Goal: Transaction & Acquisition: Purchase product/service

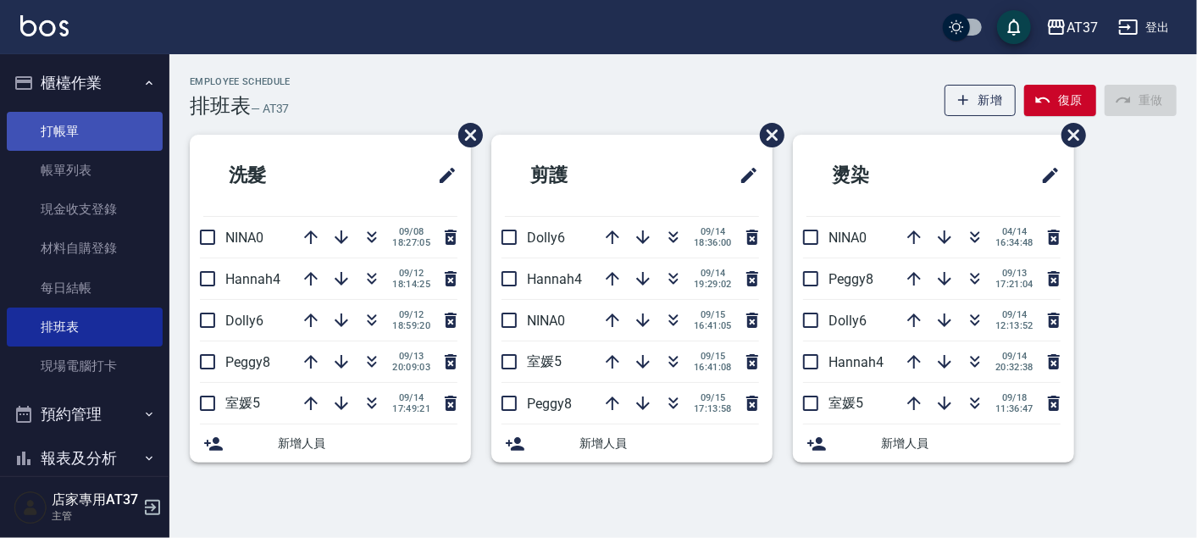
click at [106, 123] on link "打帳單" at bounding box center [85, 131] width 156 height 39
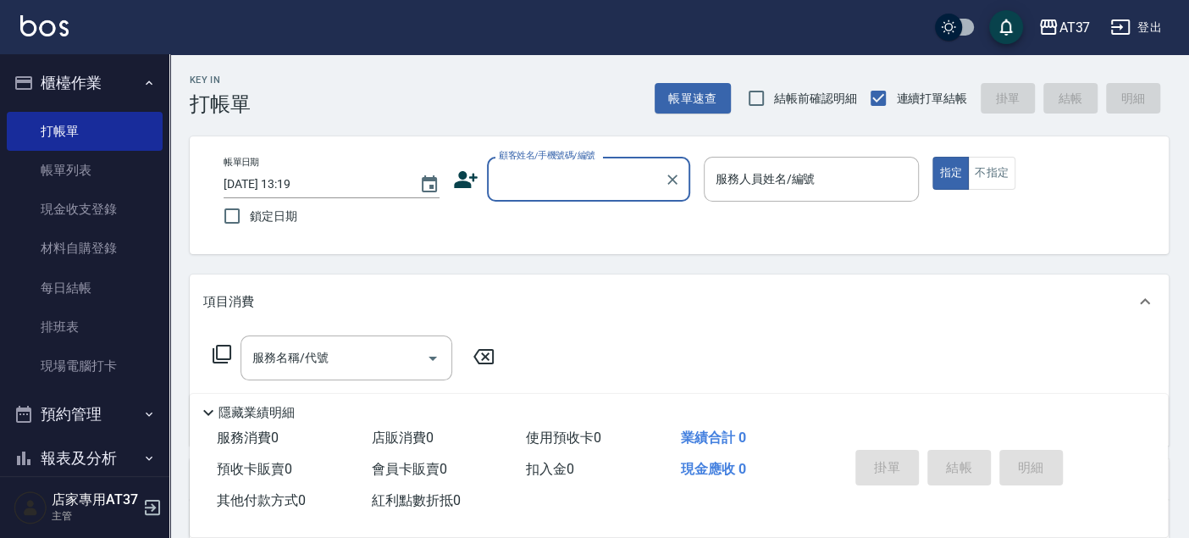
click at [475, 185] on icon at bounding box center [465, 179] width 25 height 25
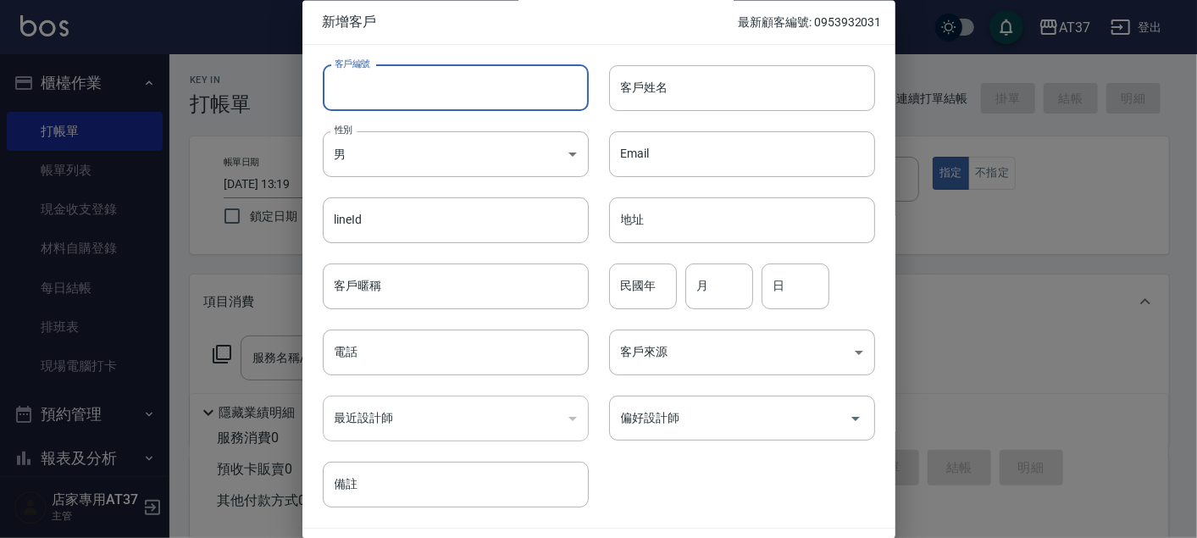
click at [523, 85] on input "客戶編號" at bounding box center [456, 88] width 266 height 46
type input "0935691116"
click at [639, 82] on input "客戶姓名" at bounding box center [742, 88] width 266 height 46
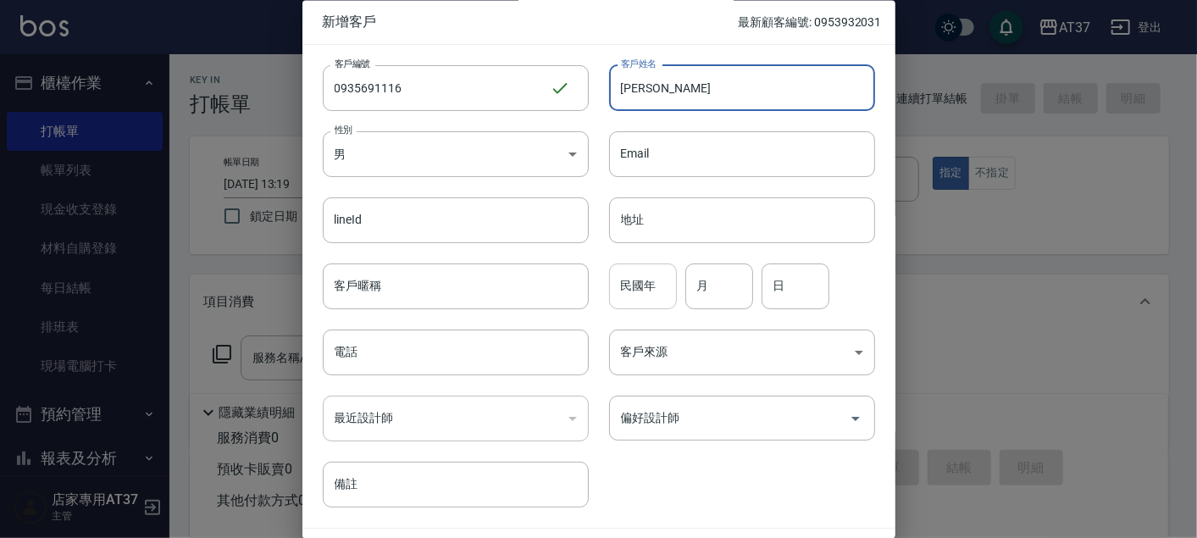
type input "[PERSON_NAME]"
click at [644, 279] on div "民國年 民國年" at bounding box center [643, 286] width 68 height 46
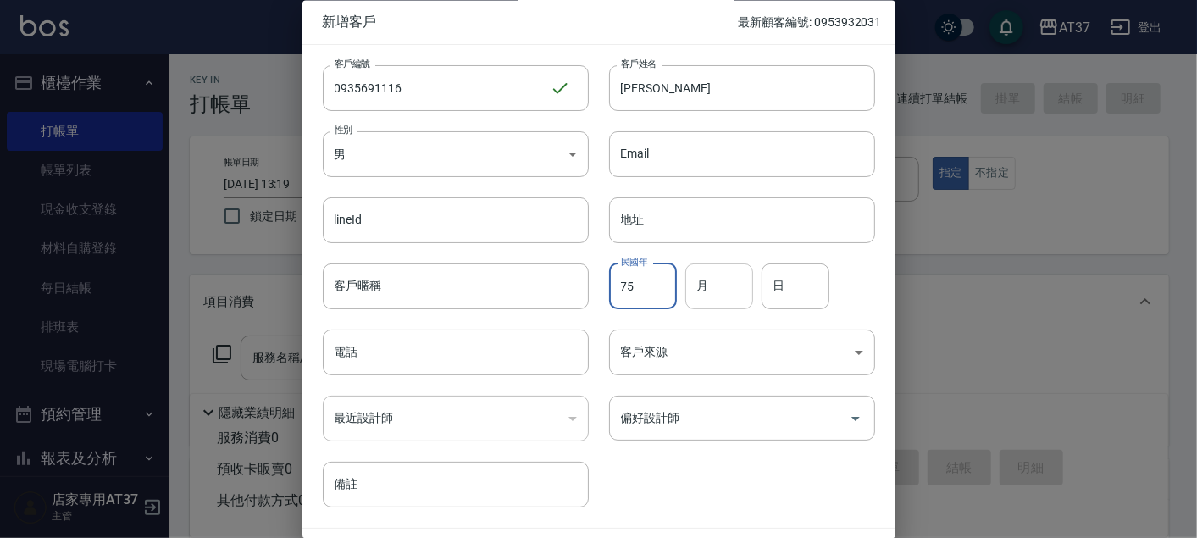
type input "75"
click at [719, 282] on input "月" at bounding box center [719, 286] width 68 height 46
type input "11"
click at [802, 272] on input "日" at bounding box center [795, 286] width 68 height 46
type input "14"
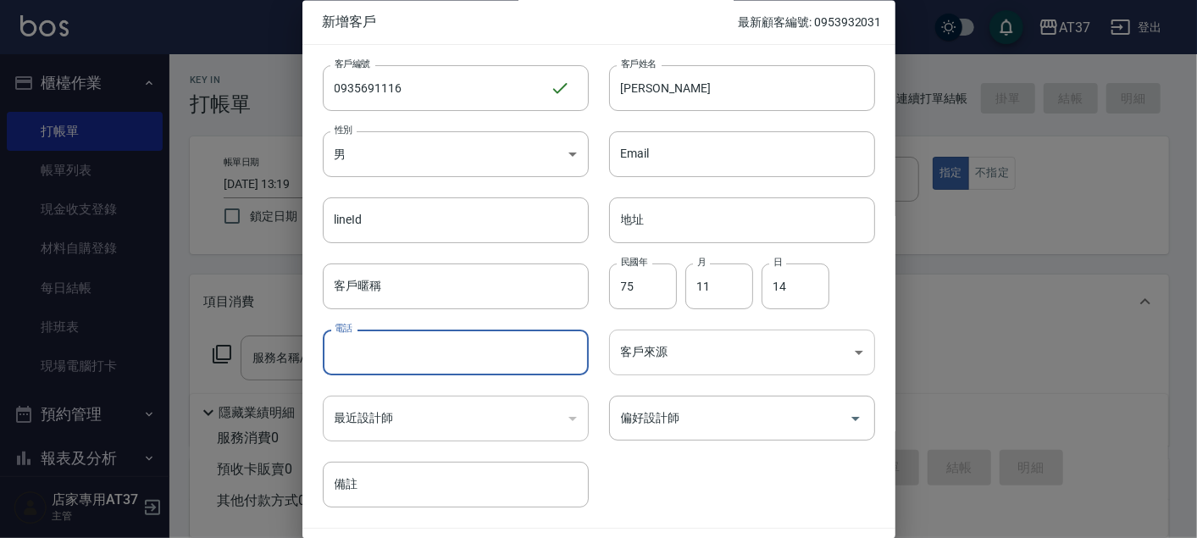
click at [645, 346] on body "AT37 登出 櫃檯作業 打帳單 帳單列表 現金收支登錄 材料自購登錄 每日結帳 排班表 現場電腦打卡 預約管理 預約管理 單日預約紀錄 單週預約紀錄 報表及…" at bounding box center [598, 411] width 1197 height 822
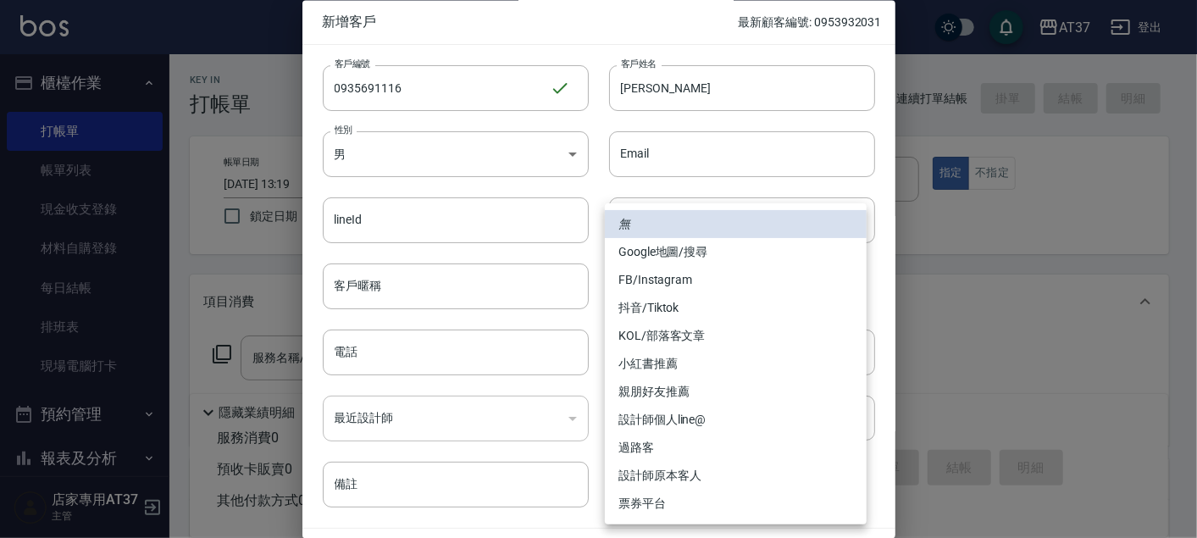
click at [686, 284] on li "FB/Instagram" at bounding box center [736, 280] width 262 height 28
type input "FB/Instagram"
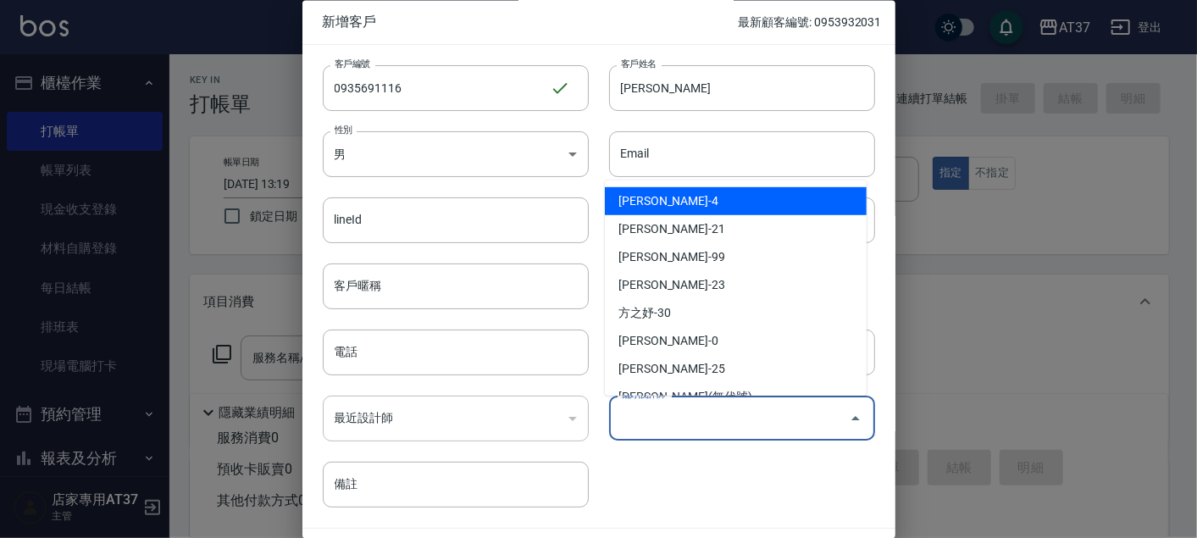
click at [687, 410] on input "偏好設計師" at bounding box center [729, 419] width 225 height 30
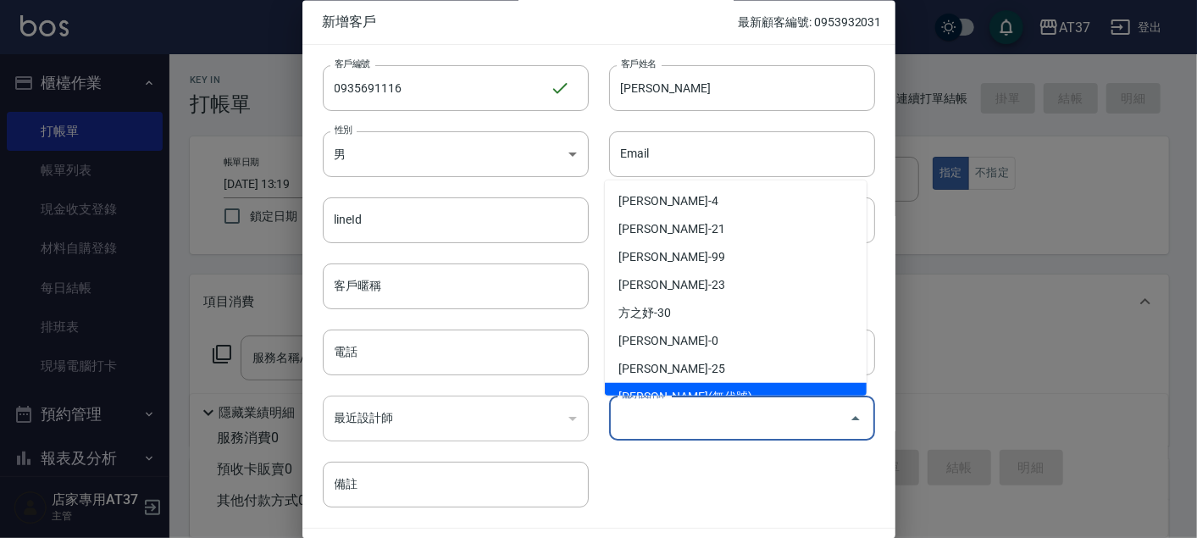
scroll to position [188, 0]
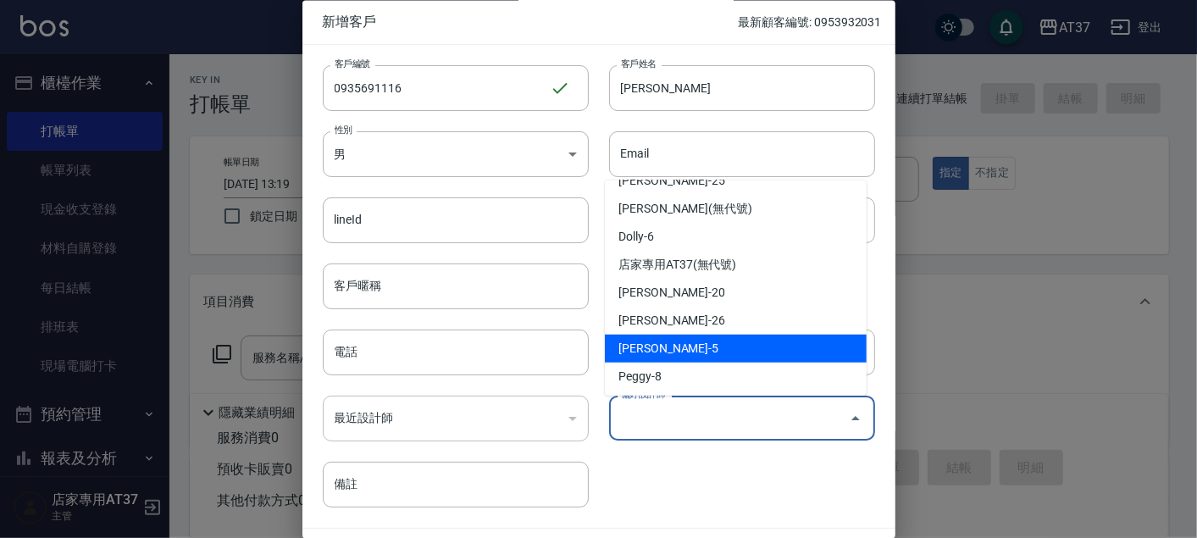
click at [700, 348] on li "廖室媛-5" at bounding box center [736, 349] width 262 height 28
type input "[PERSON_NAME]"
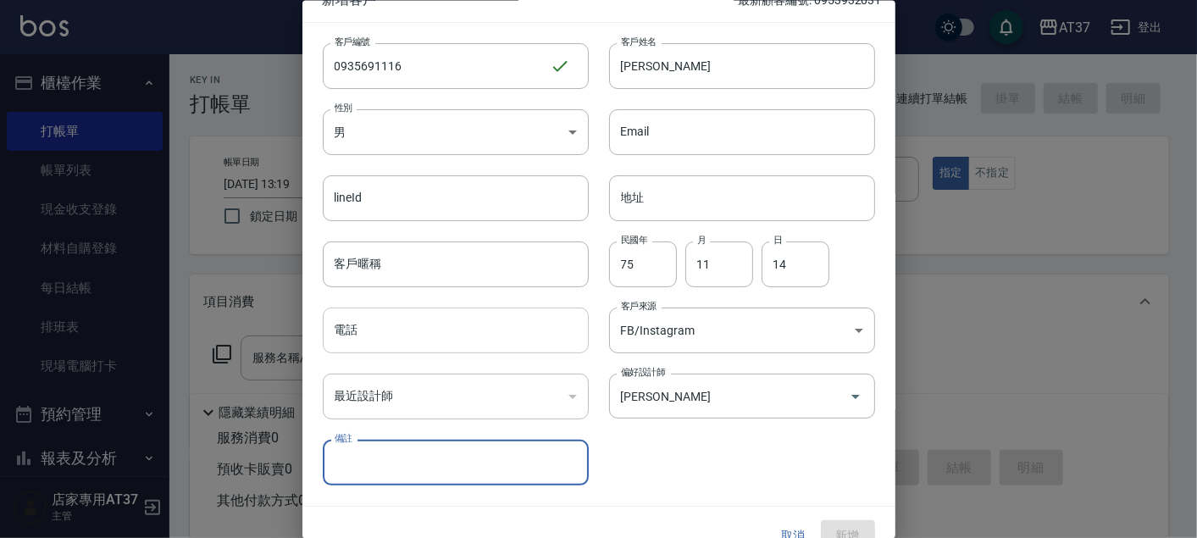
scroll to position [0, 0]
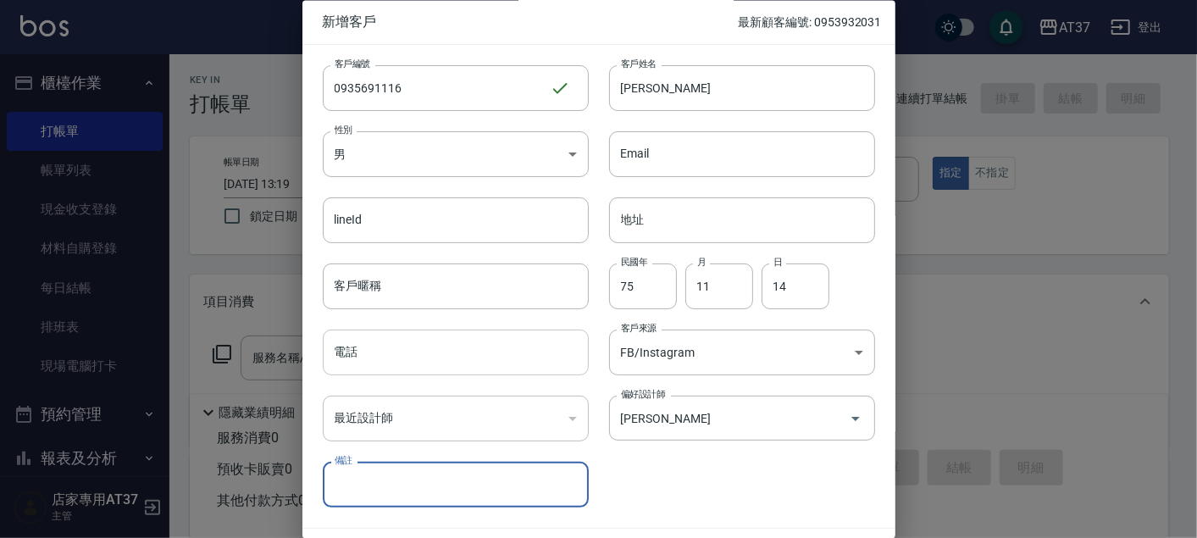
click at [459, 362] on input "電話" at bounding box center [456, 353] width 266 height 46
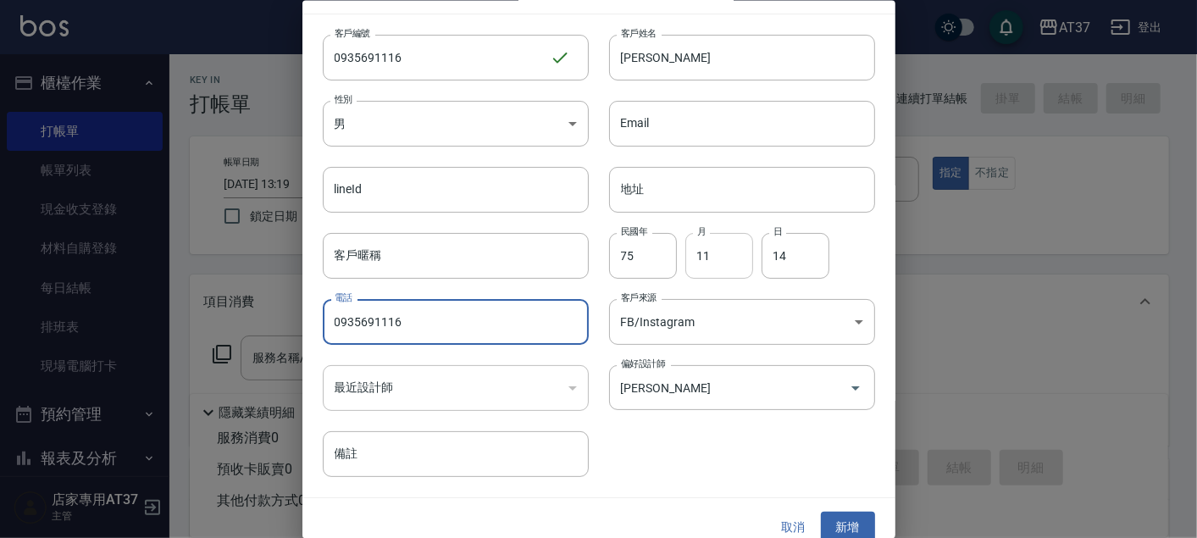
scroll to position [48, 0]
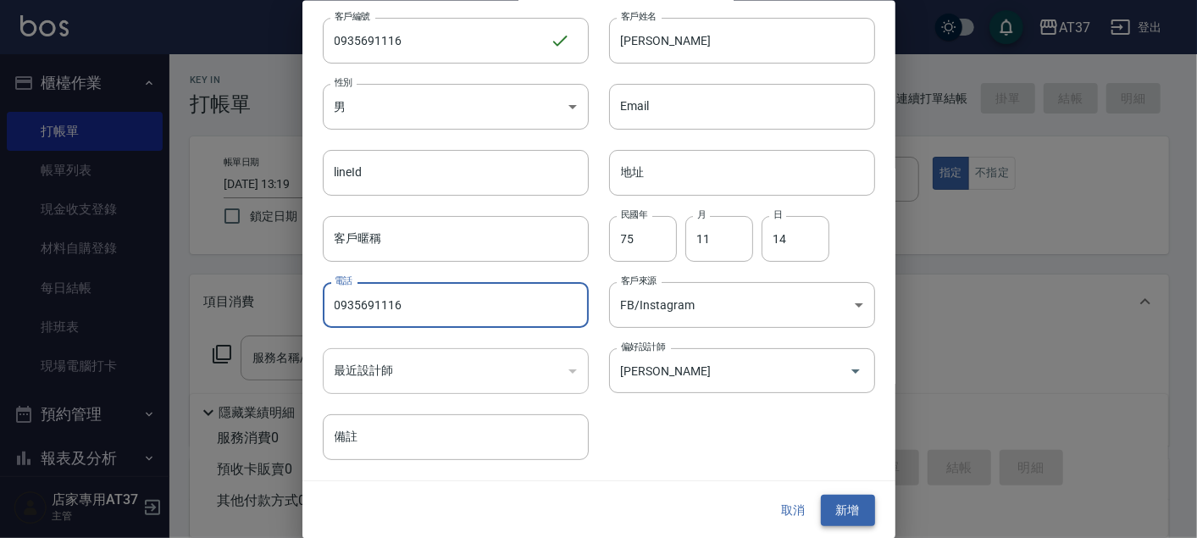
type input "0935691116"
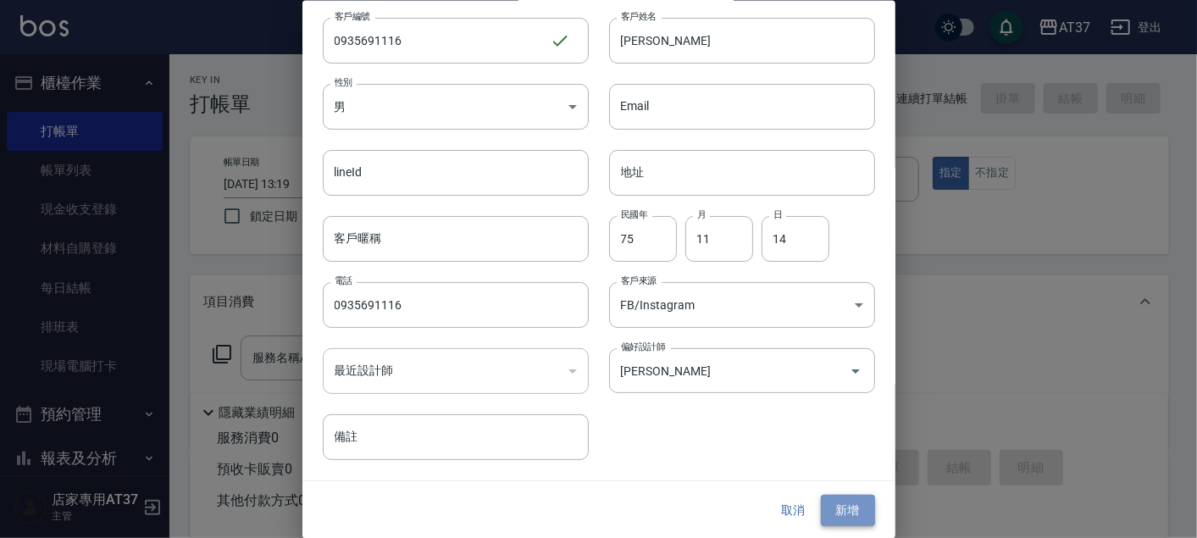
click at [842, 508] on button "新增" at bounding box center [848, 510] width 54 height 31
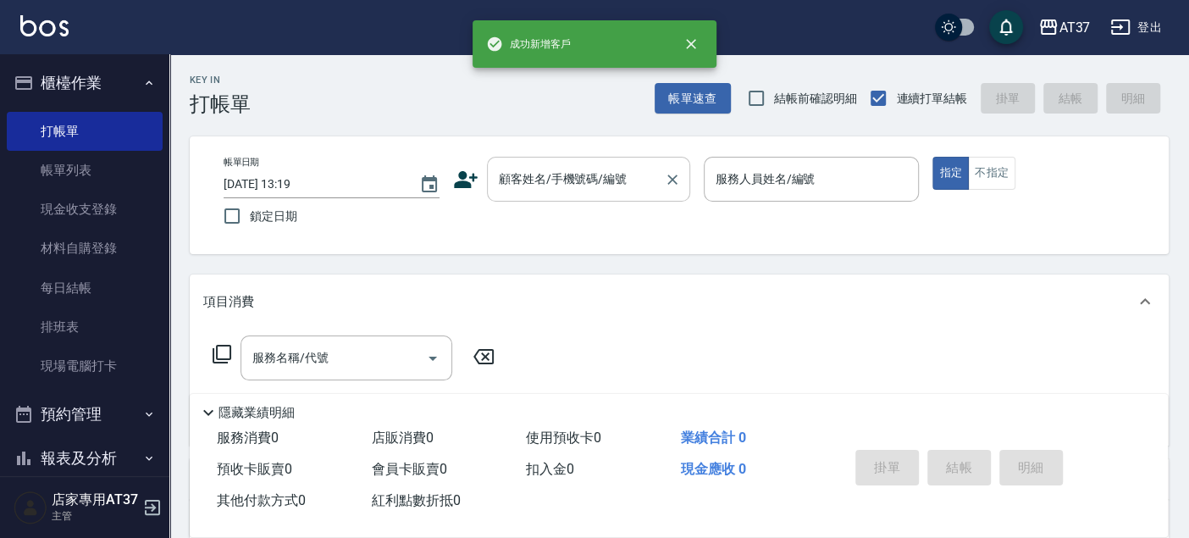
click at [578, 182] on div "顧客姓名/手機號碼/編號 顧客姓名/手機號碼/編號" at bounding box center [588, 179] width 203 height 45
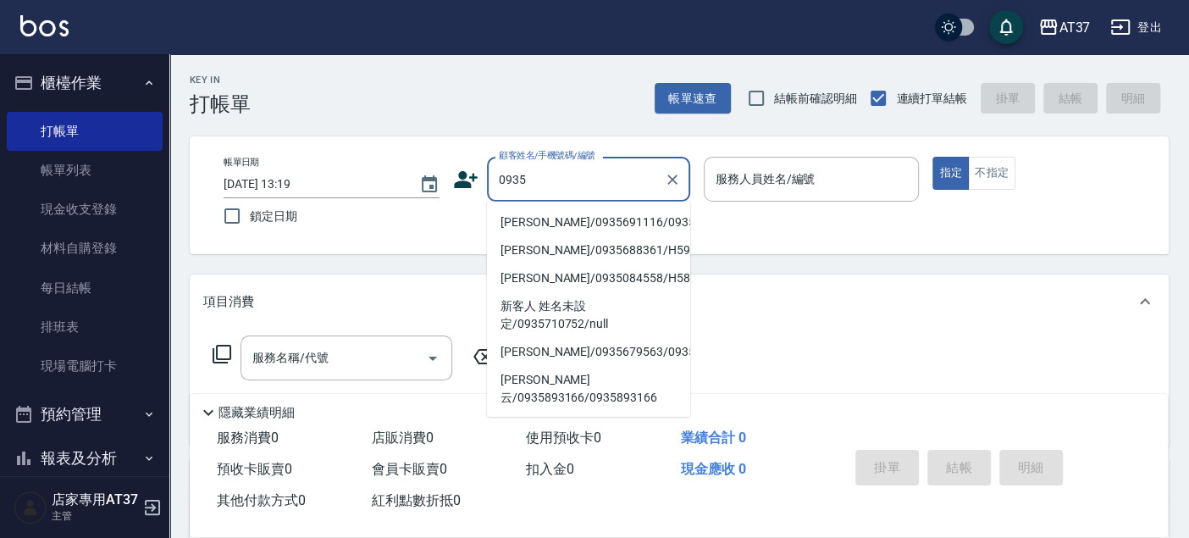
click at [564, 236] on li "[PERSON_NAME]/0935691116/0935691116" at bounding box center [588, 222] width 203 height 28
type input "[PERSON_NAME]/0935691116/0935691116"
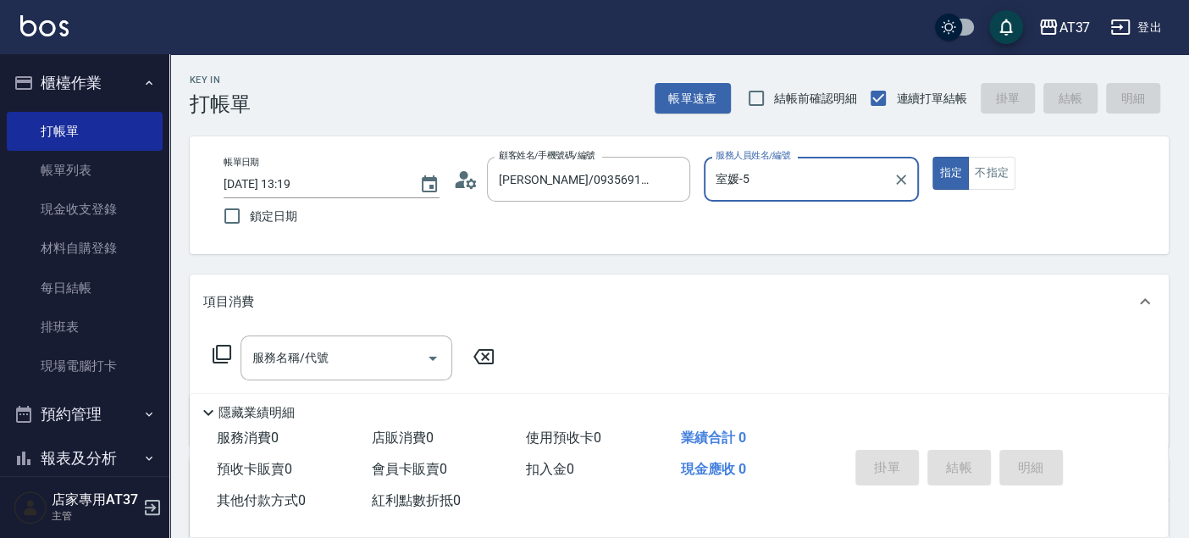
type input "室媛-5"
click at [274, 373] on div "服務名稱/代號" at bounding box center [347, 357] width 212 height 45
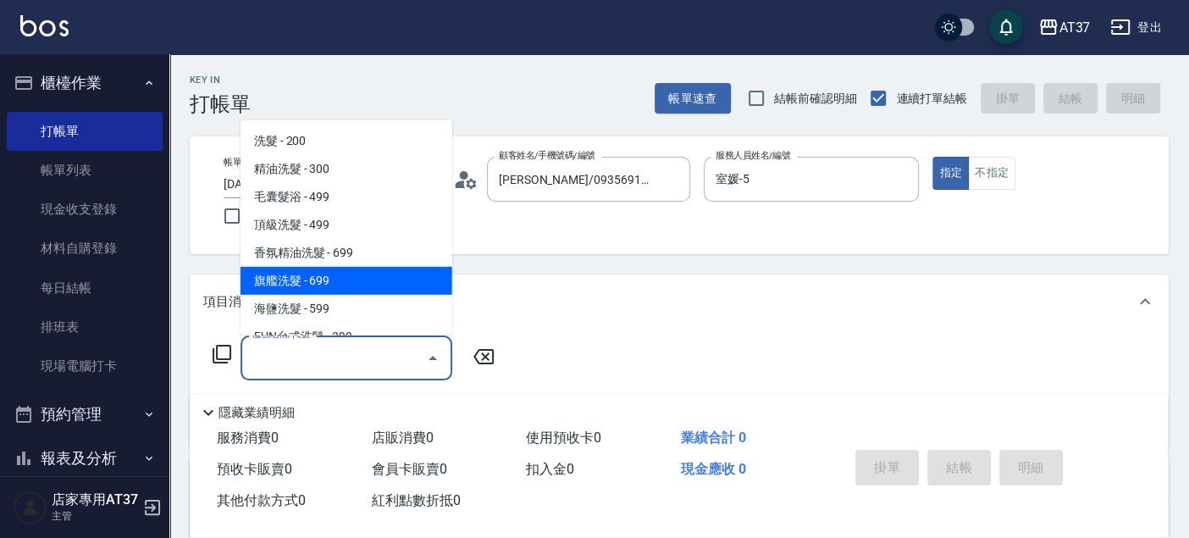
click at [222, 355] on icon at bounding box center [222, 354] width 20 height 20
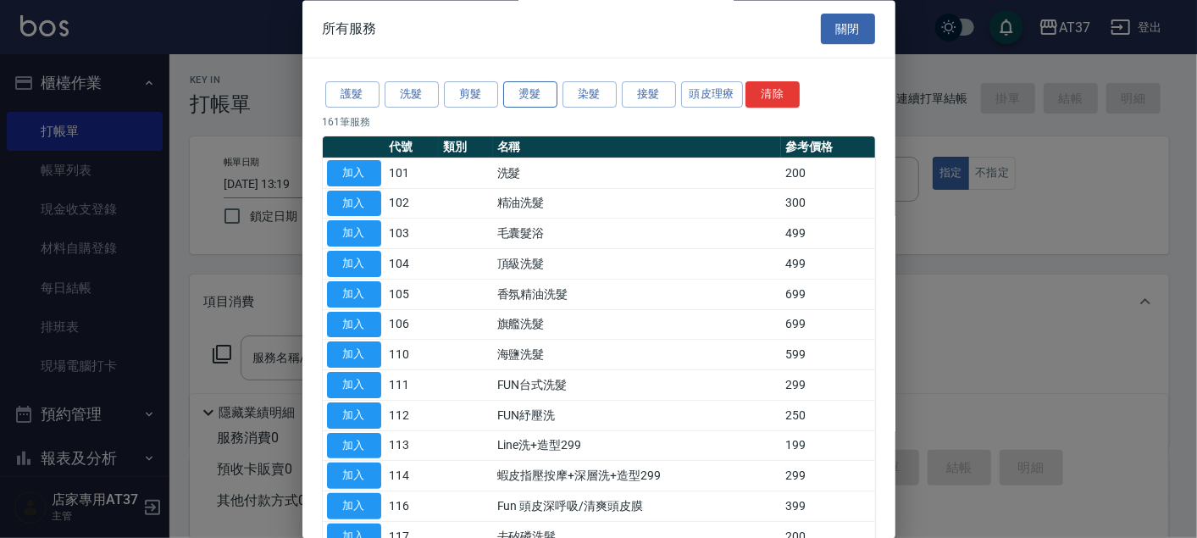
click at [540, 91] on button "燙髮" at bounding box center [530, 95] width 54 height 26
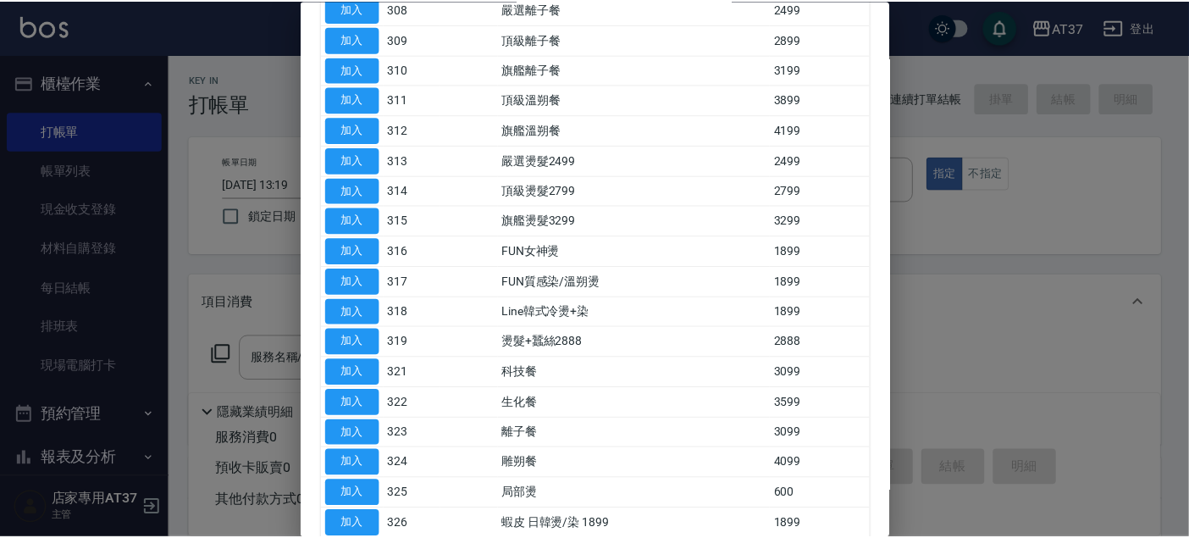
scroll to position [564, 0]
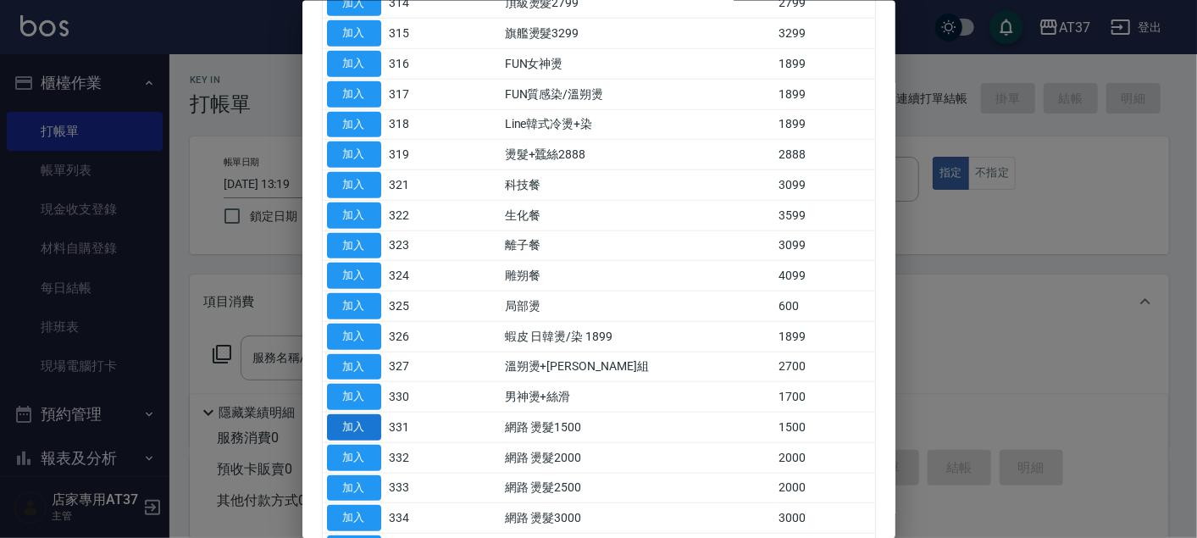
click at [353, 414] on button "加入" at bounding box center [354, 427] width 54 height 26
type input "網路 燙髮1500(331)"
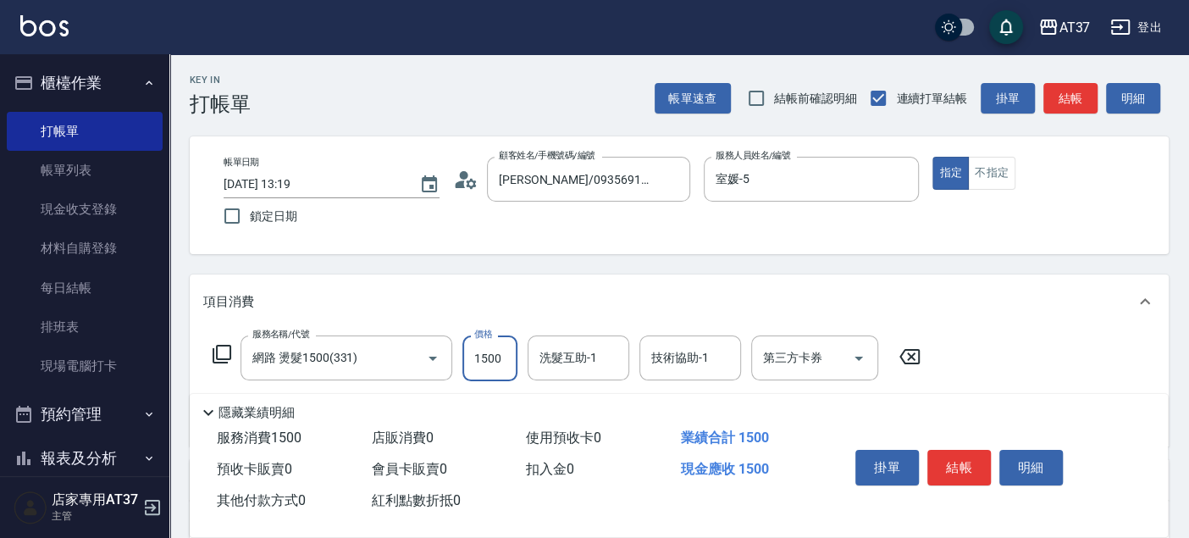
click at [469, 353] on input "1500" at bounding box center [489, 358] width 55 height 46
type input "2000"
click at [1088, 91] on button "結帳" at bounding box center [1070, 98] width 54 height 31
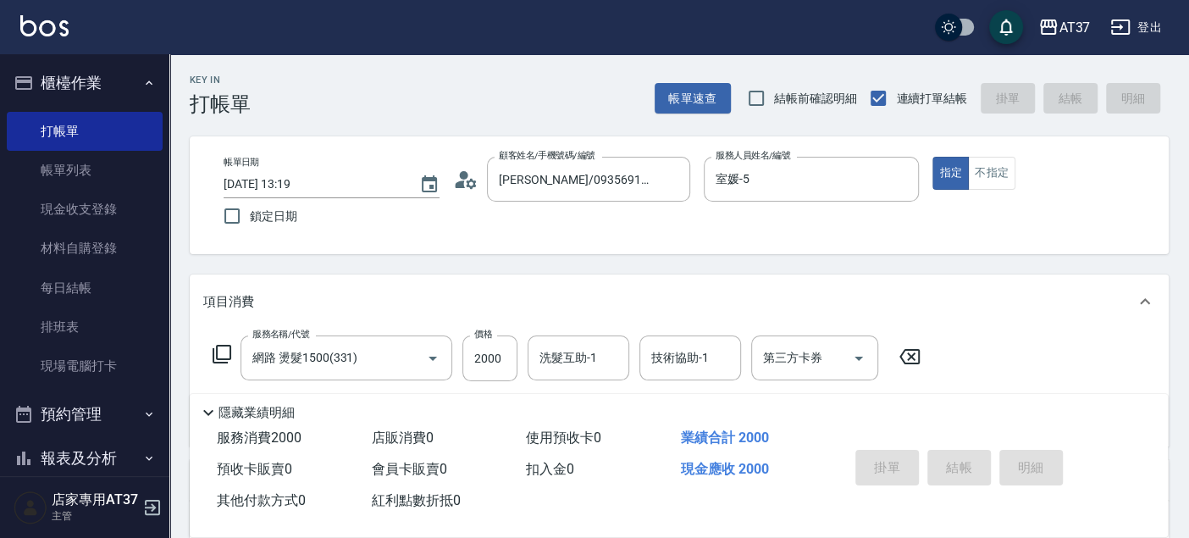
type input "2025/09/18 13:21"
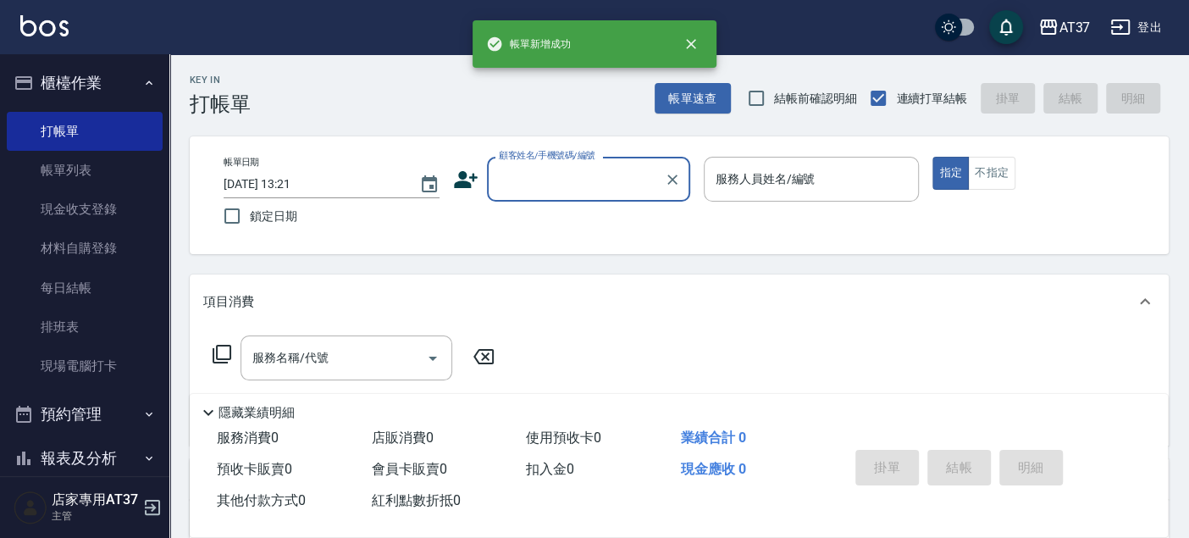
scroll to position [0, 0]
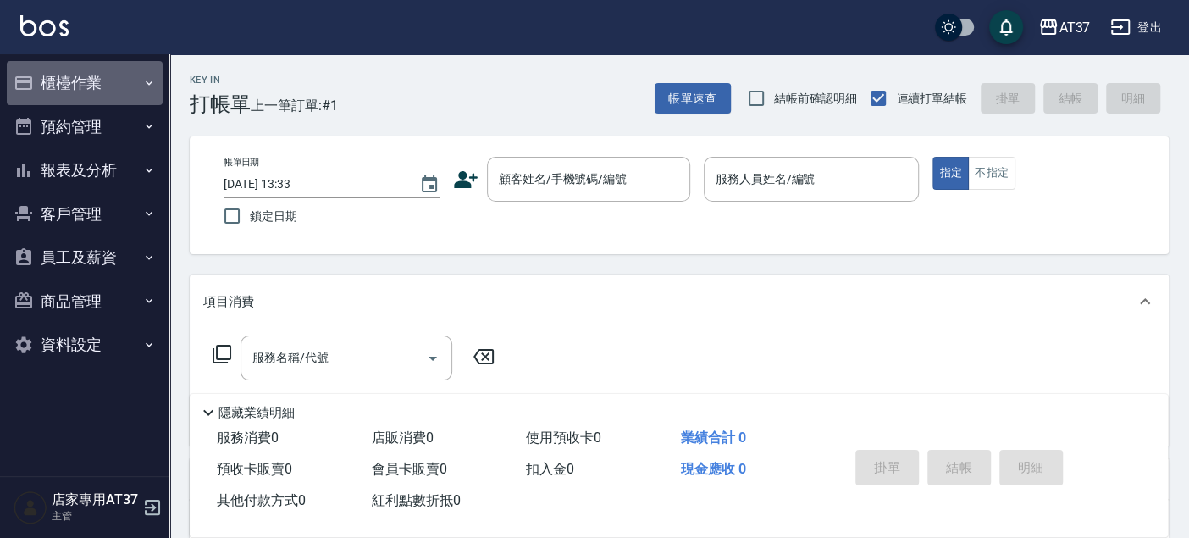
click at [69, 89] on button "櫃檯作業" at bounding box center [85, 83] width 156 height 44
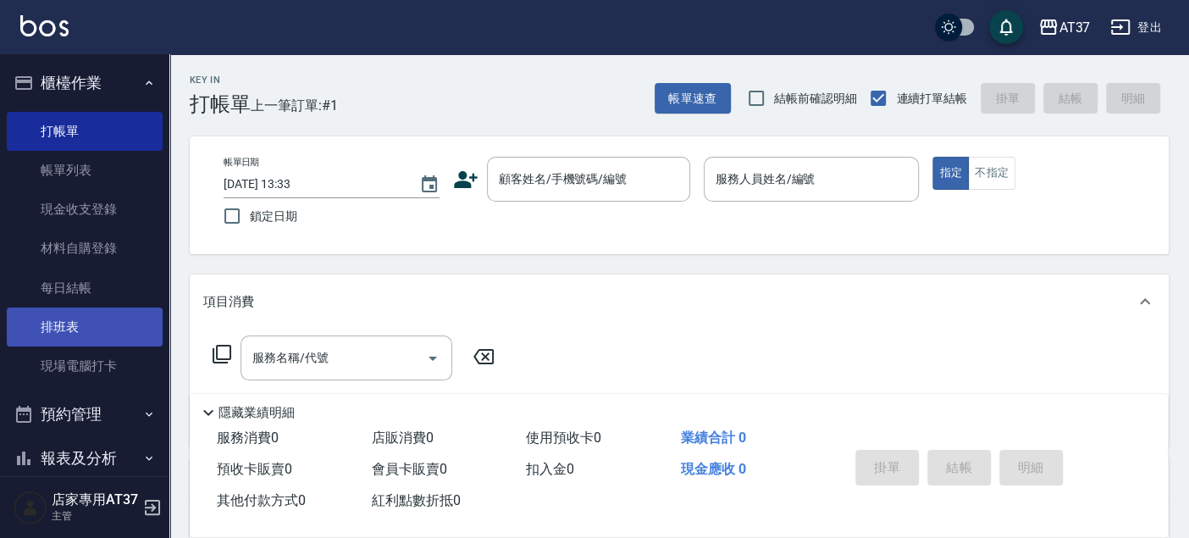
click at [70, 333] on link "排班表" at bounding box center [85, 326] width 156 height 39
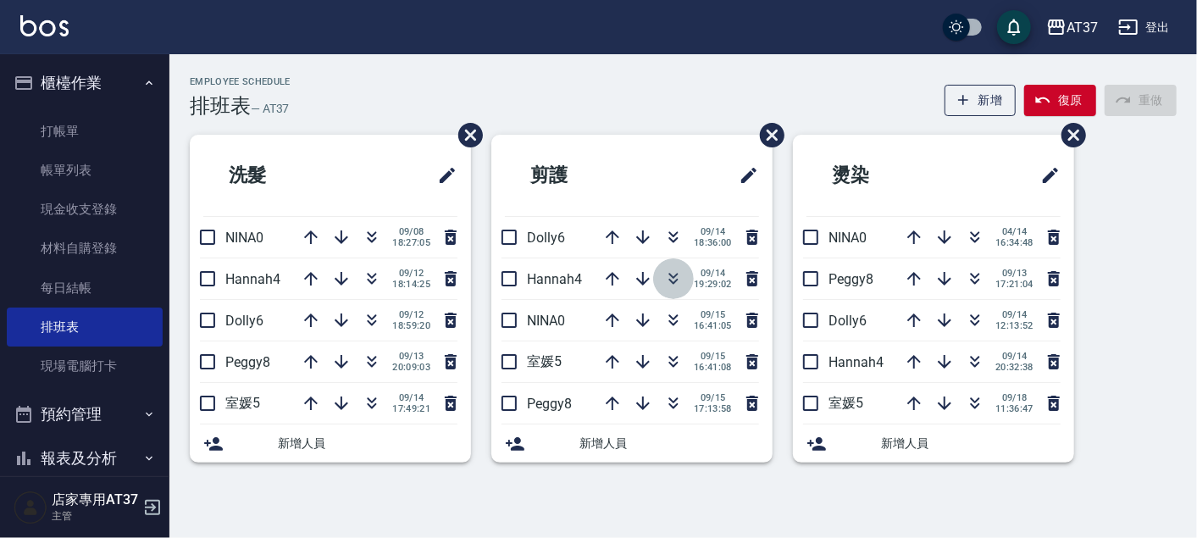
click at [676, 275] on icon "button" at bounding box center [673, 278] width 20 height 20
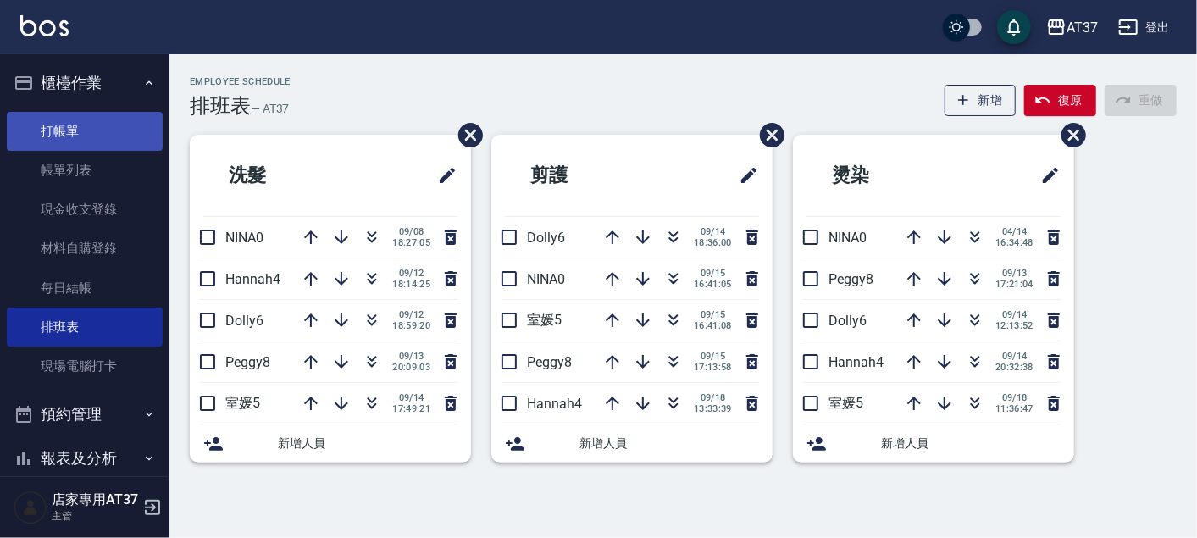
scroll to position [94, 0]
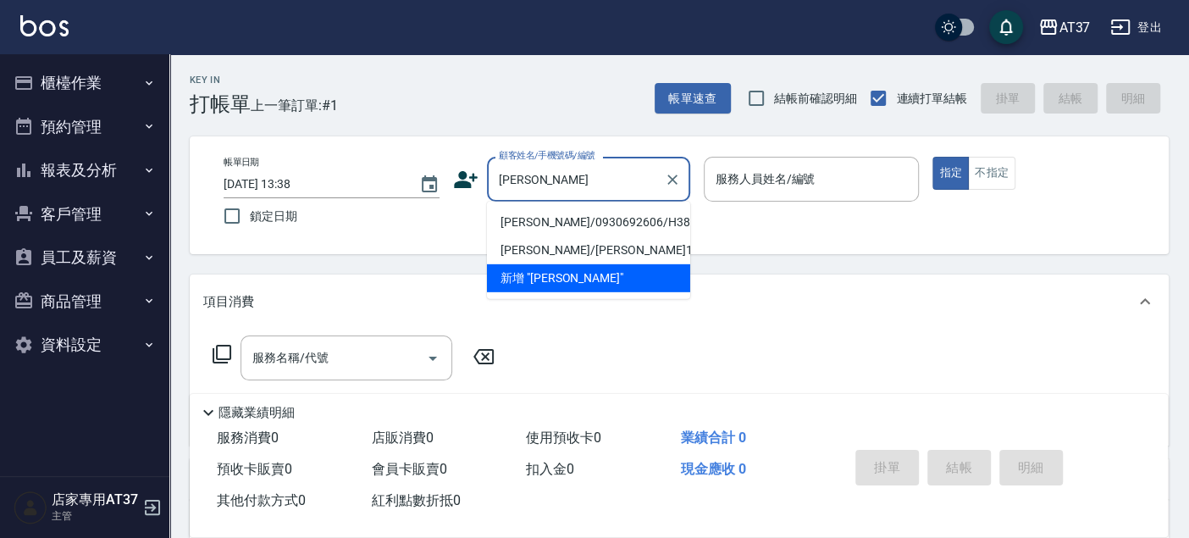
click at [649, 214] on li "[PERSON_NAME]/0930692606/H388" at bounding box center [588, 222] width 203 height 28
type input "[PERSON_NAME]/0930692606/H388"
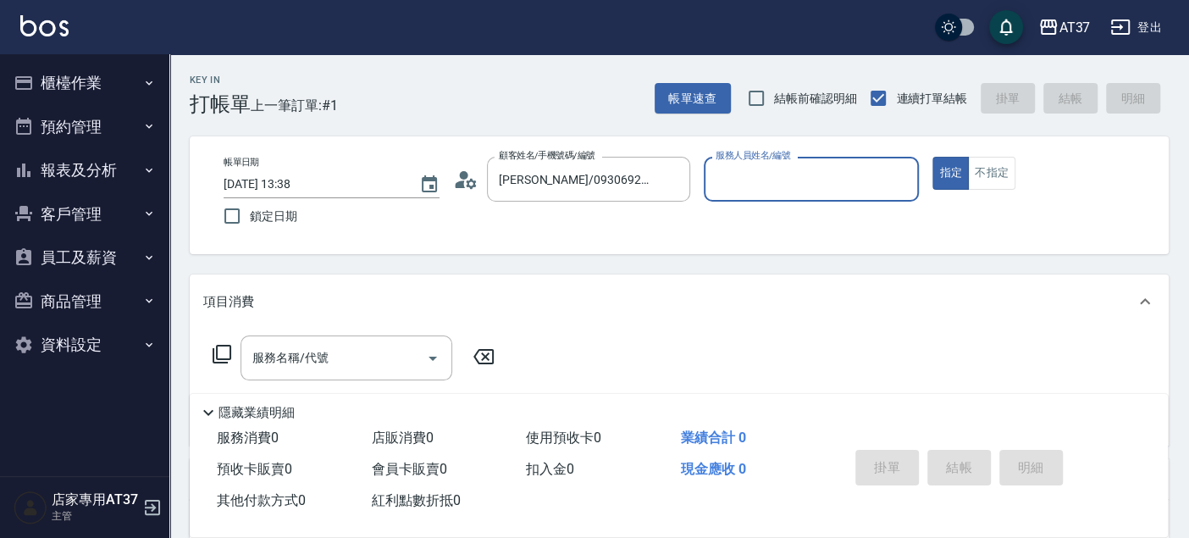
type input "[PERSON_NAME]-4"
click at [327, 353] on div "服務名稱/代號 服務名稱/代號" at bounding box center [347, 357] width 212 height 45
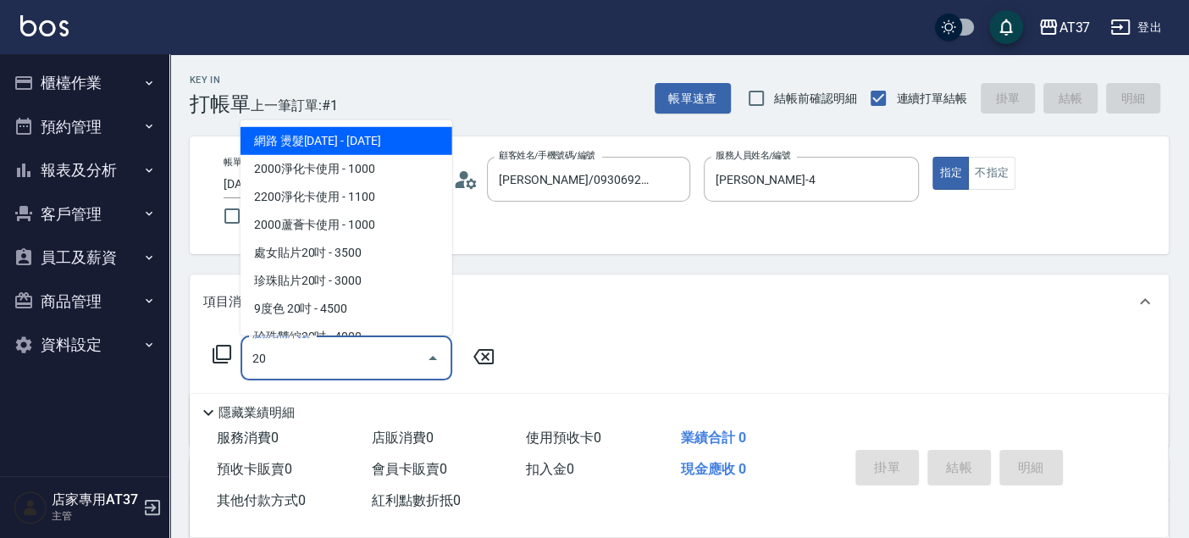
type input "2"
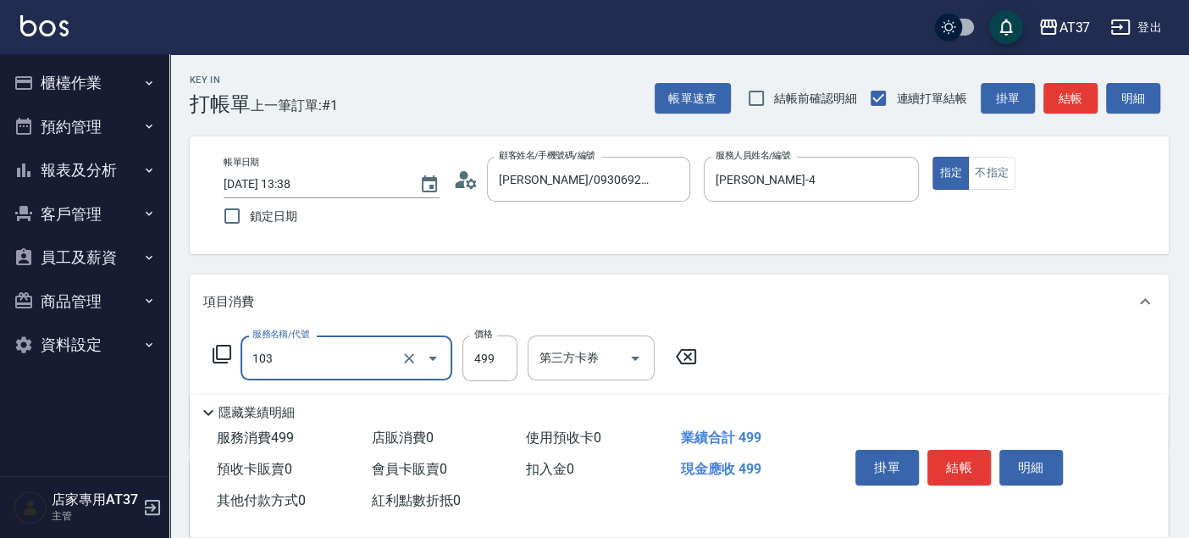
type input "毛囊髮浴(103)"
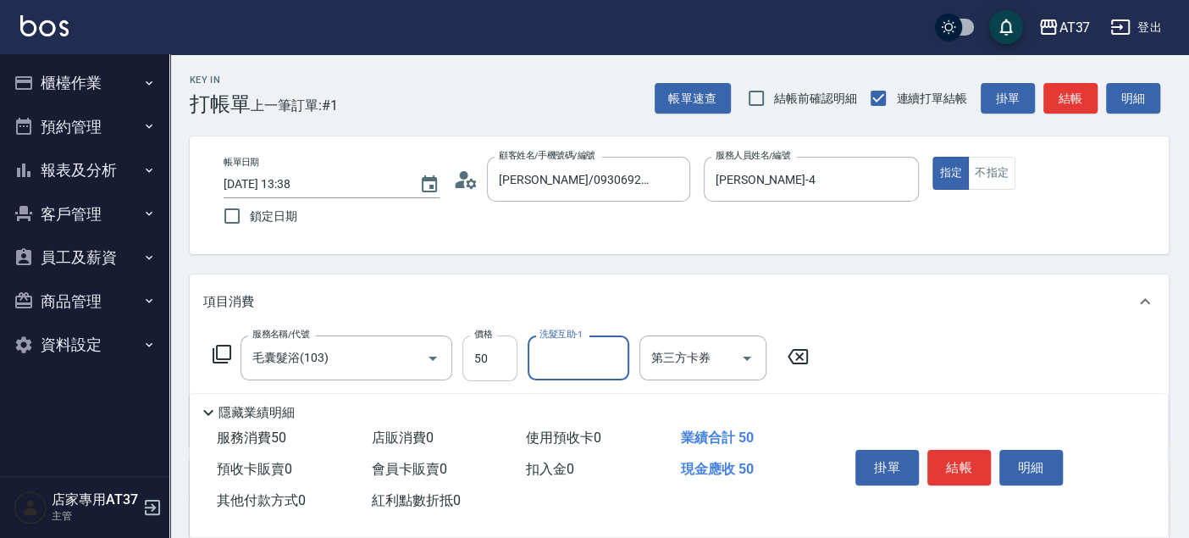
click at [507, 360] on input "50" at bounding box center [489, 358] width 55 height 46
type input "500"
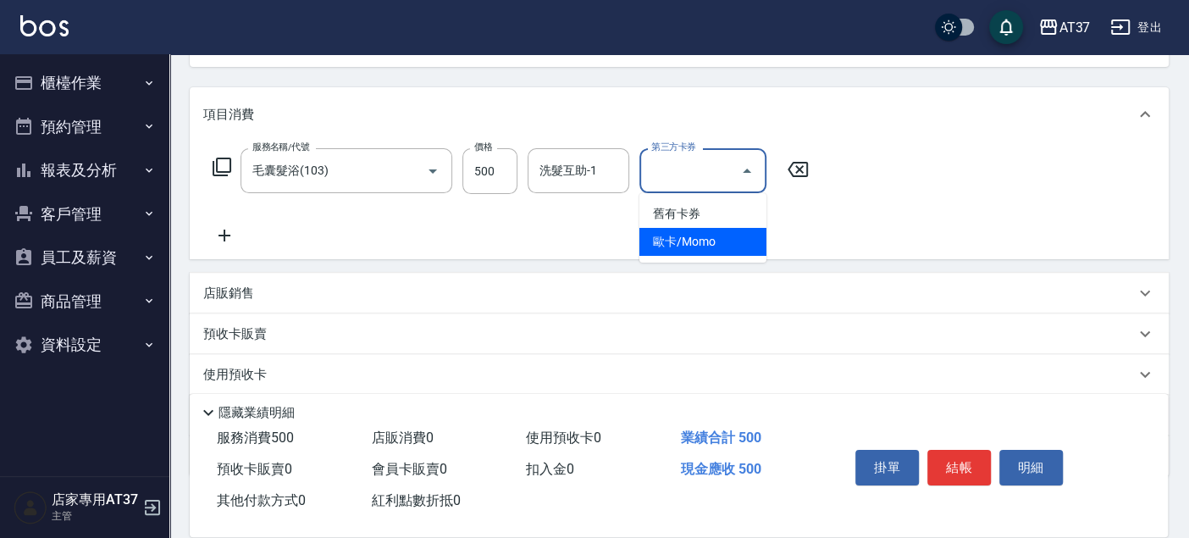
scroll to position [188, 0]
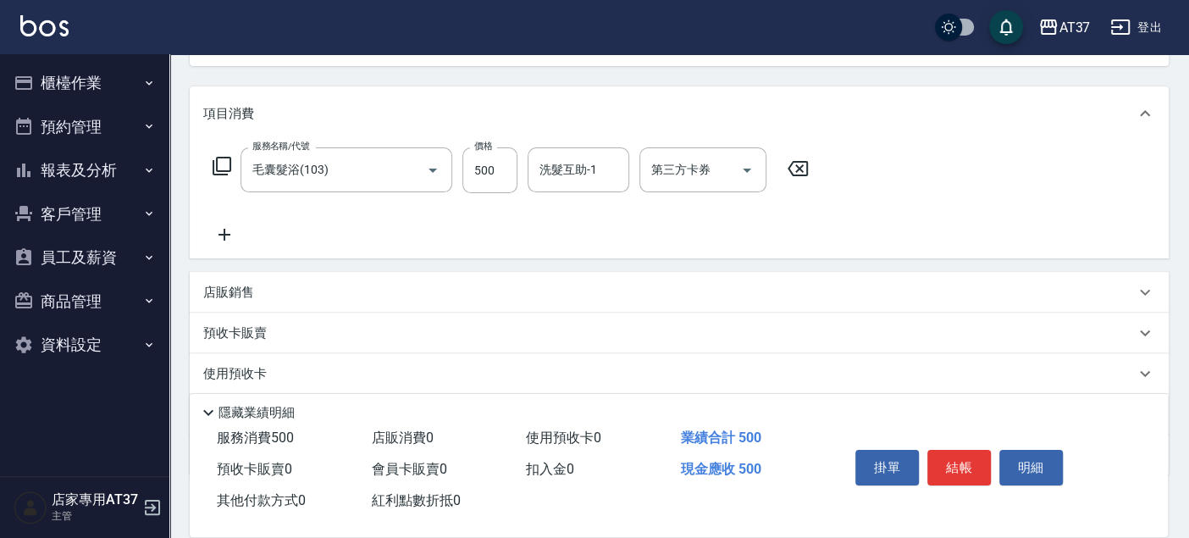
click at [224, 230] on icon at bounding box center [224, 235] width 12 height 12
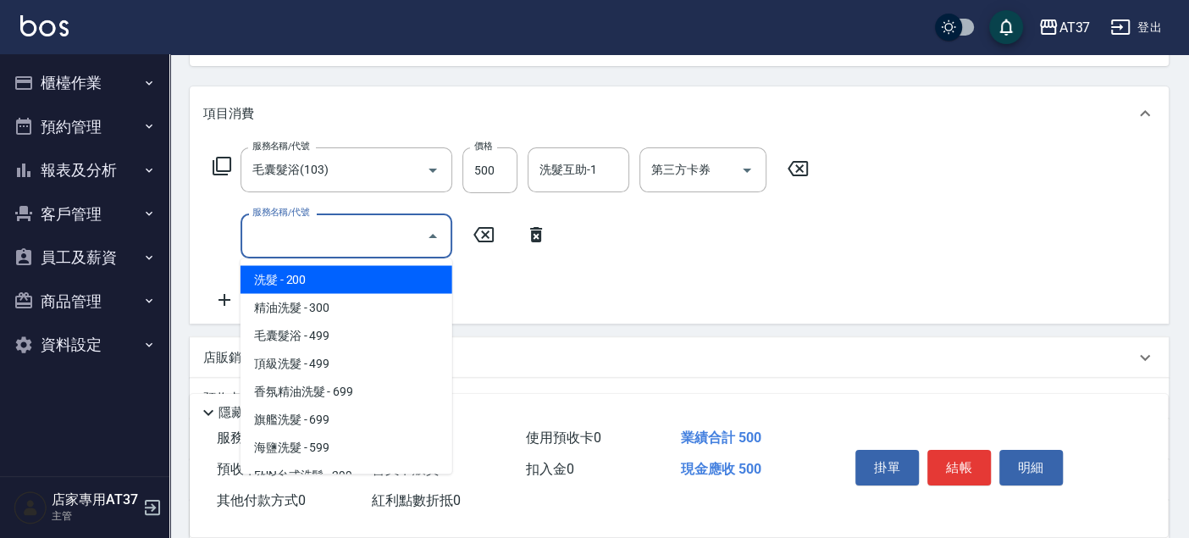
click at [278, 233] on input "服務名稱/代號" at bounding box center [333, 236] width 171 height 30
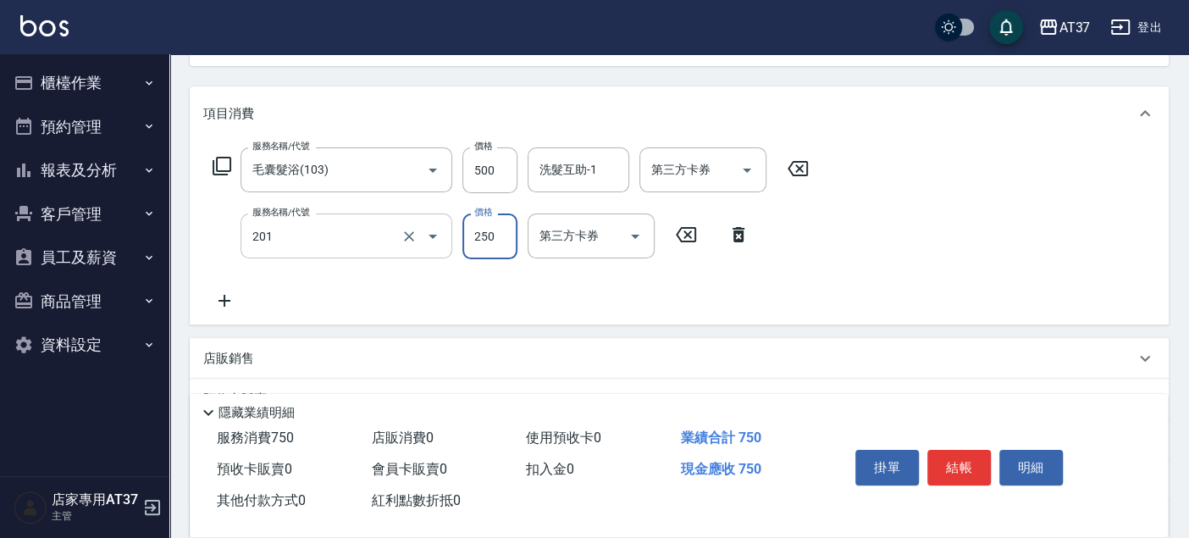
type input "B級單剪(201)"
type input "100"
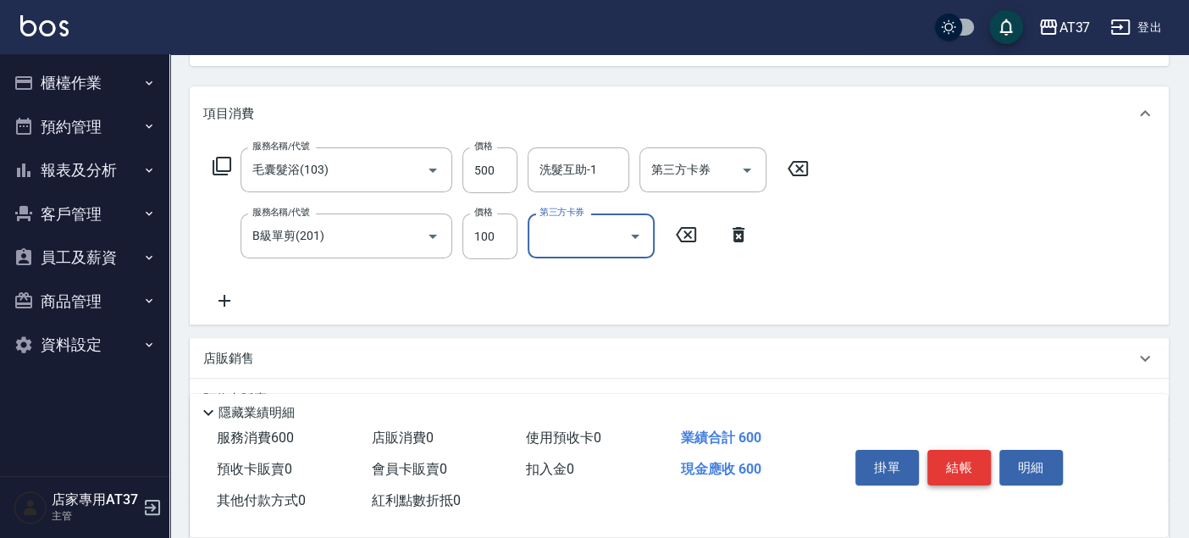
click at [946, 466] on button "結帳" at bounding box center [959, 468] width 64 height 36
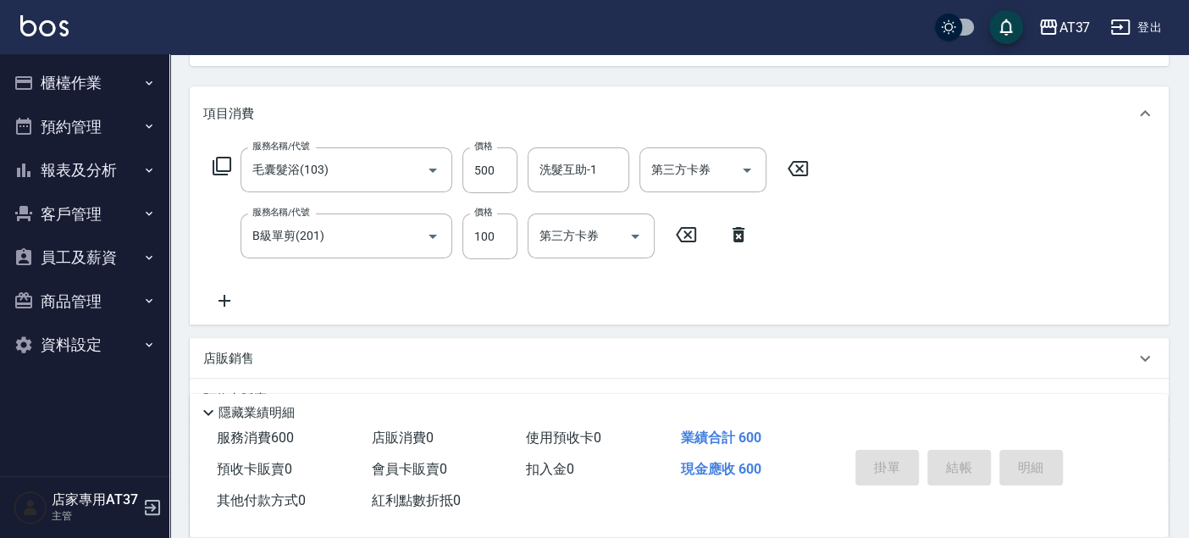
type input "[DATE] 13:39"
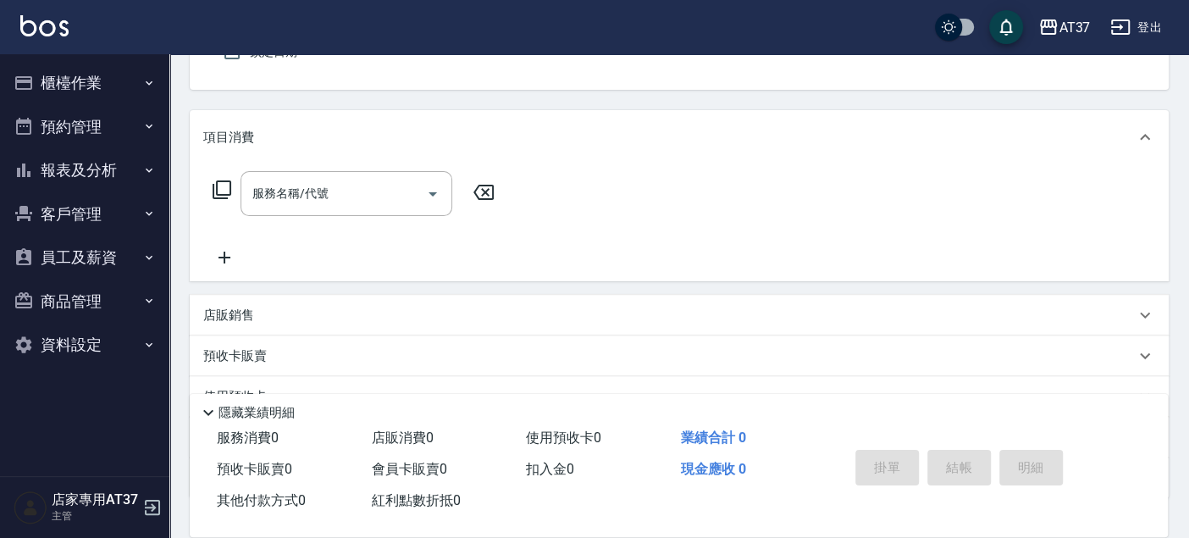
scroll to position [0, 0]
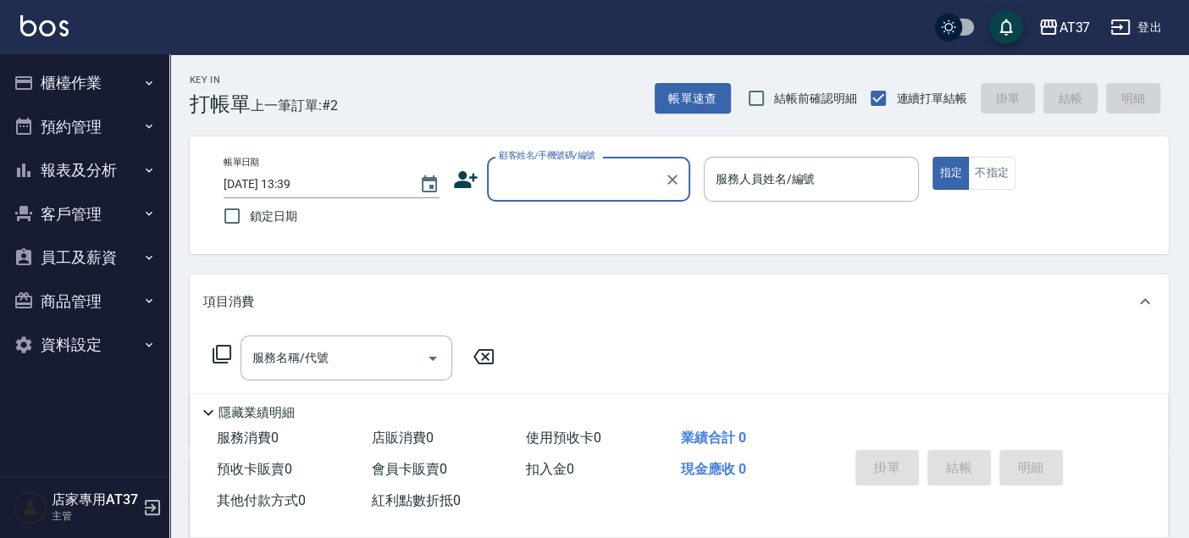
click at [600, 190] on input "顧客姓名/手機號碼/編號" at bounding box center [576, 179] width 163 height 30
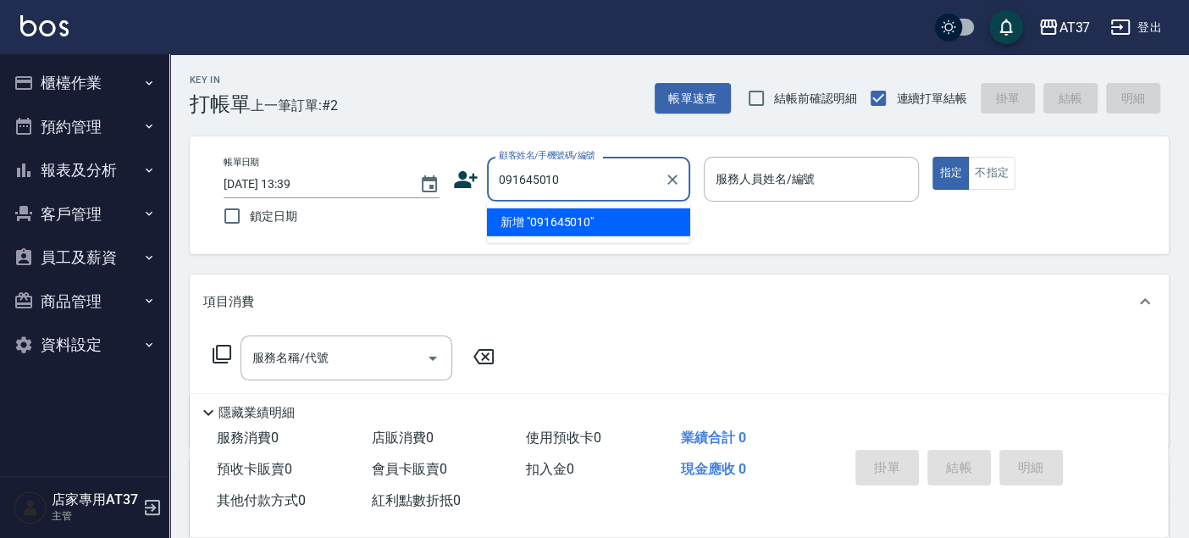
type input "0916450102"
click at [672, 179] on icon "Clear" at bounding box center [672, 179] width 10 height 10
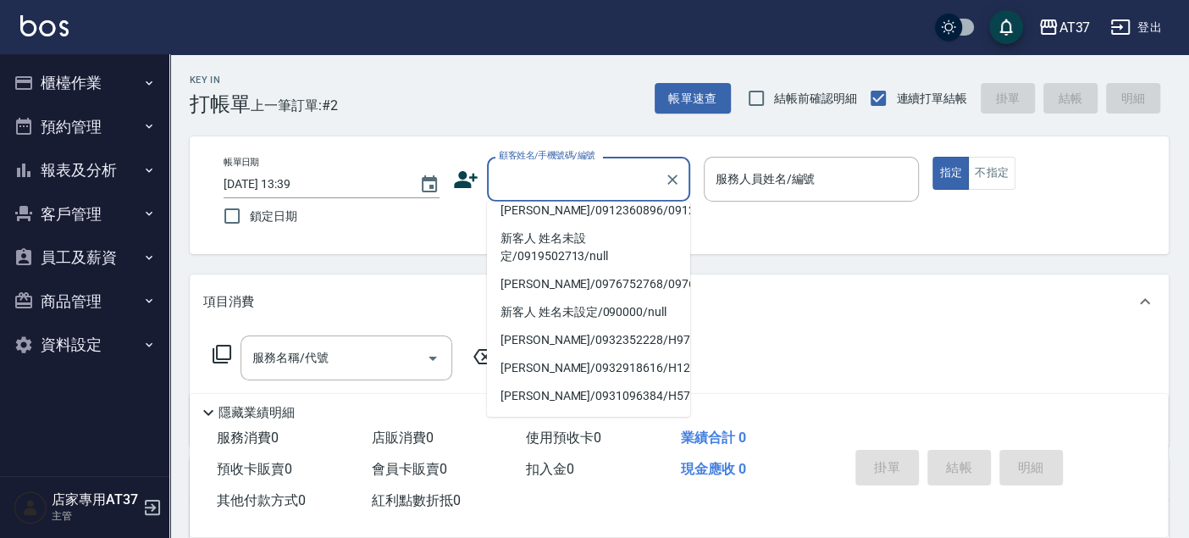
scroll to position [94, 0]
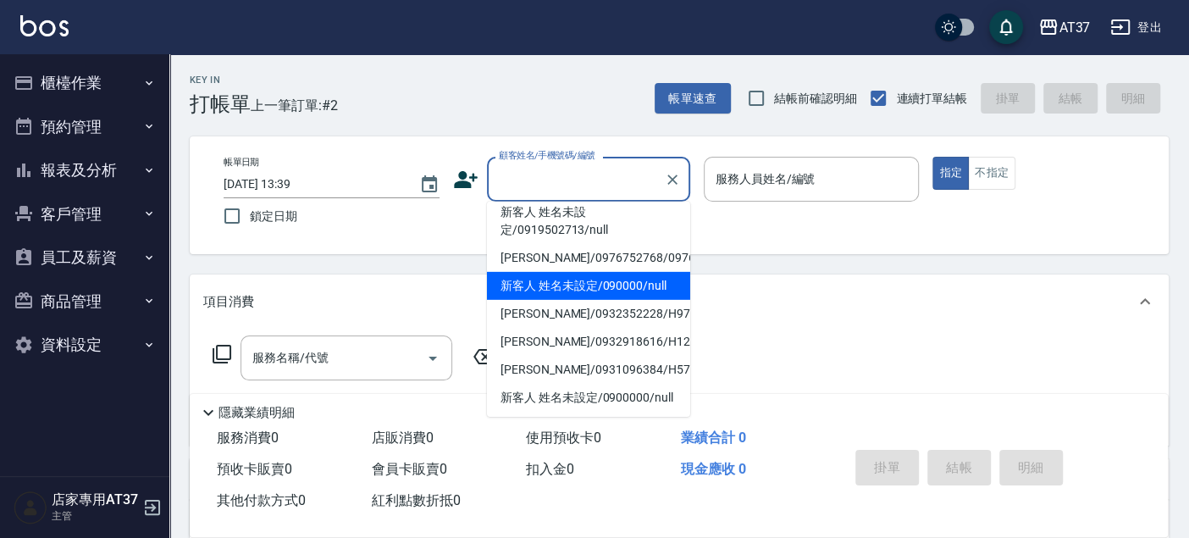
click at [595, 300] on li "新客人 姓名未設定/090000/null" at bounding box center [588, 286] width 203 height 28
type input "新客人 姓名未設定/090000/null"
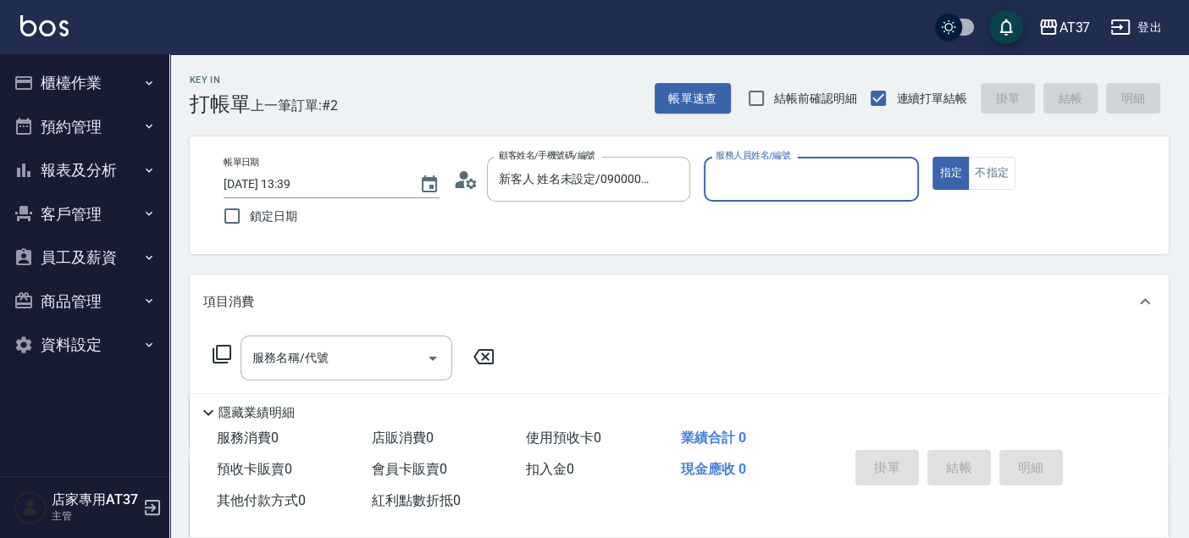
click at [733, 183] on input "服務人員姓名/編號" at bounding box center [811, 179] width 201 height 30
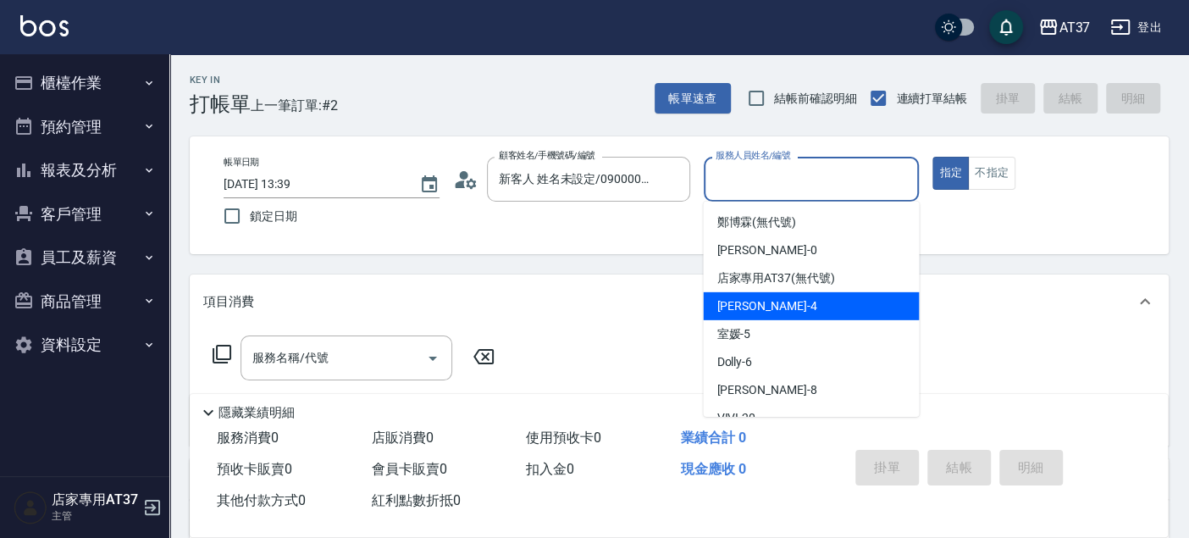
click at [750, 307] on span "[PERSON_NAME] -4" at bounding box center [766, 306] width 100 height 18
type input "[PERSON_NAME]-4"
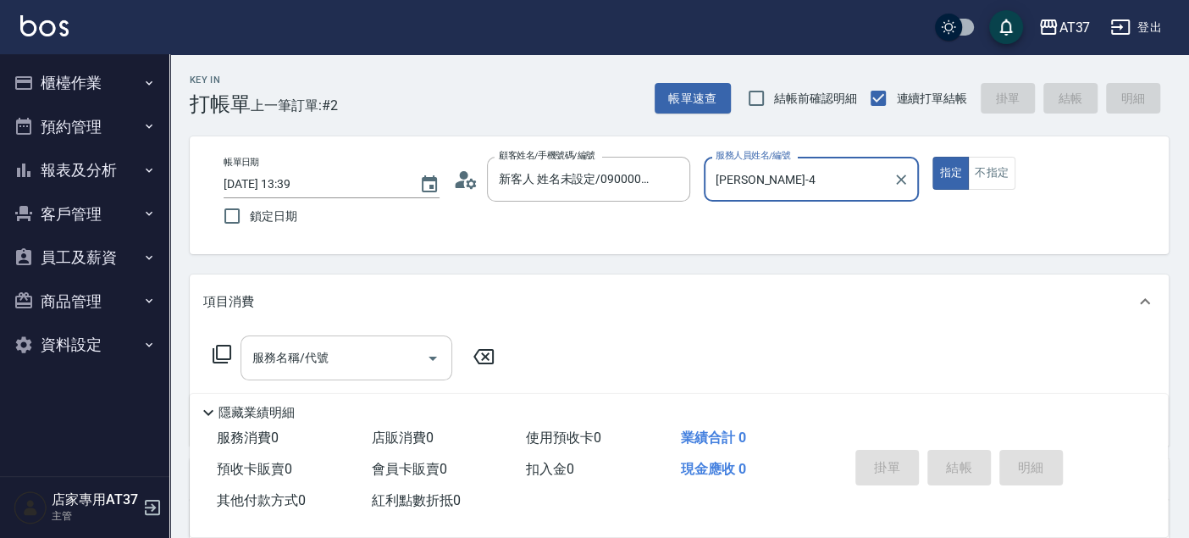
click at [326, 338] on div "服務名稱/代號" at bounding box center [347, 357] width 212 height 45
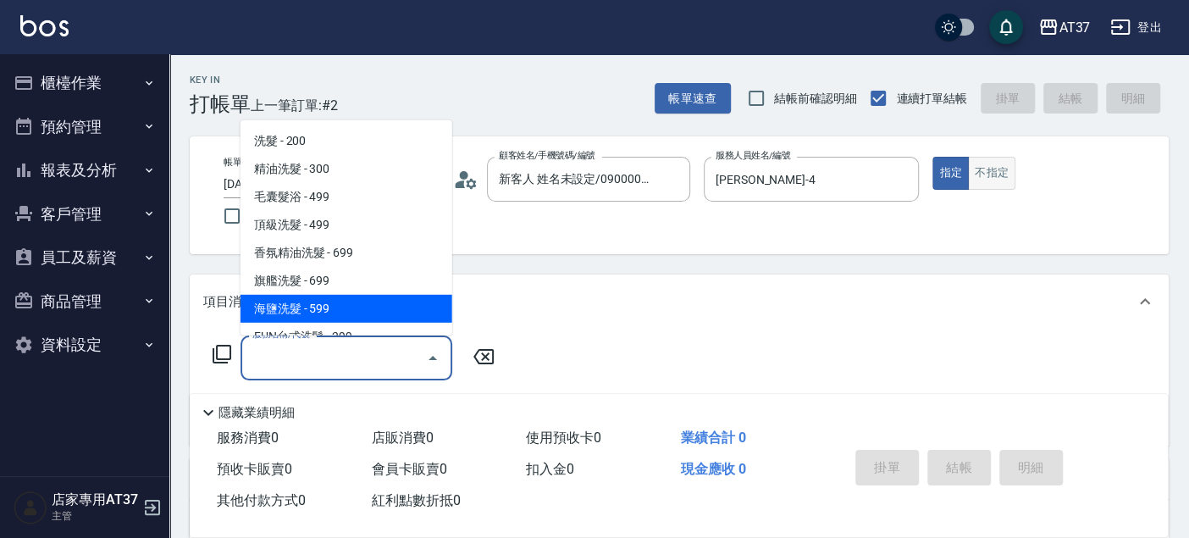
click at [997, 180] on button "不指定" at bounding box center [991, 173] width 47 height 33
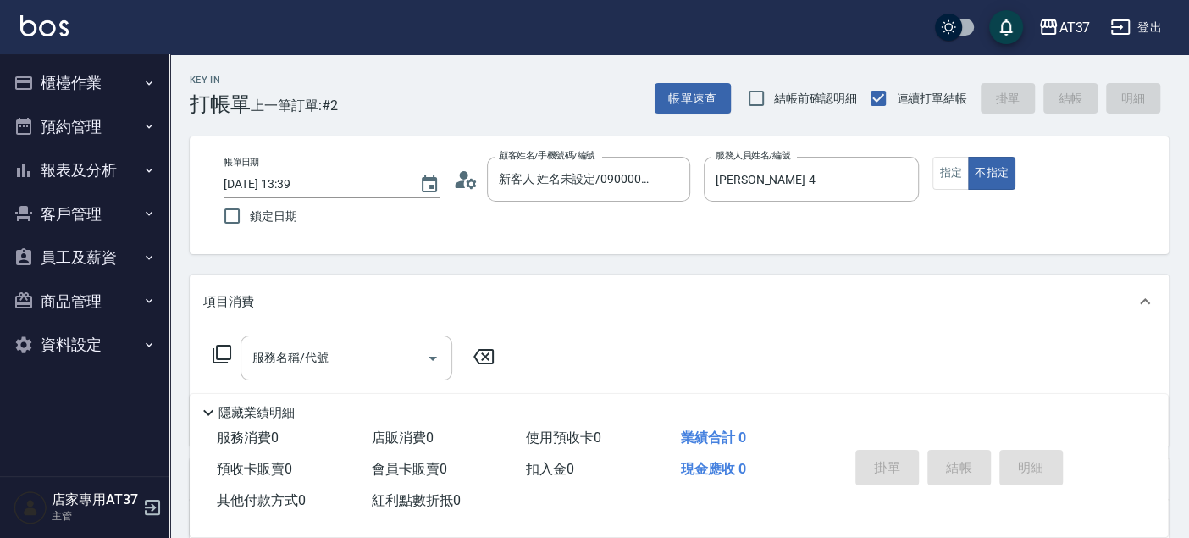
click at [293, 364] on input "服務名稱/代號" at bounding box center [333, 358] width 171 height 30
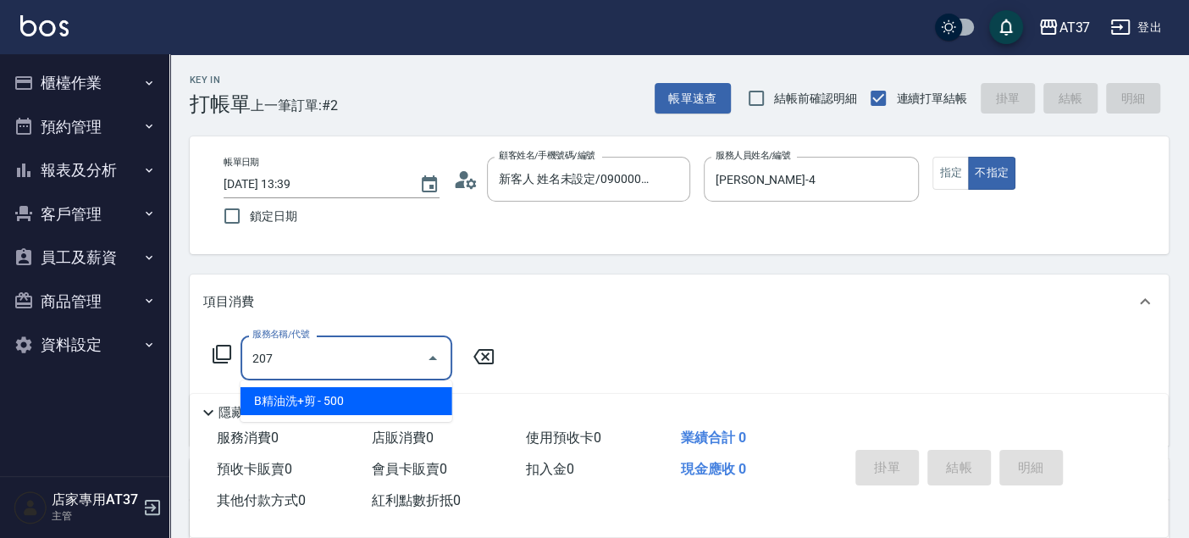
type input "B精油洗+剪(207)"
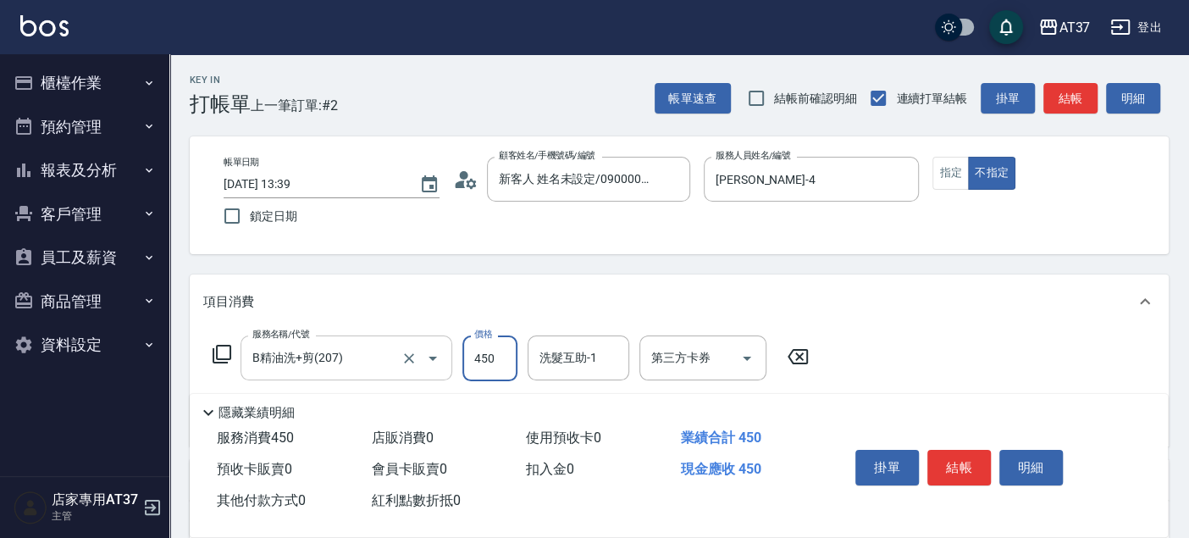
type input "450"
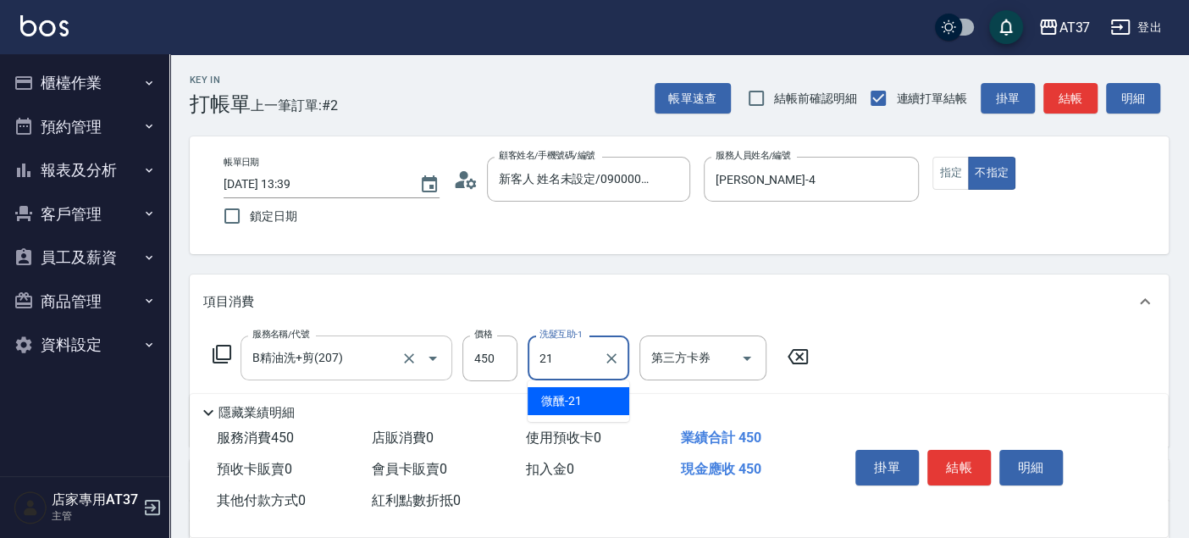
type input "微醺-21"
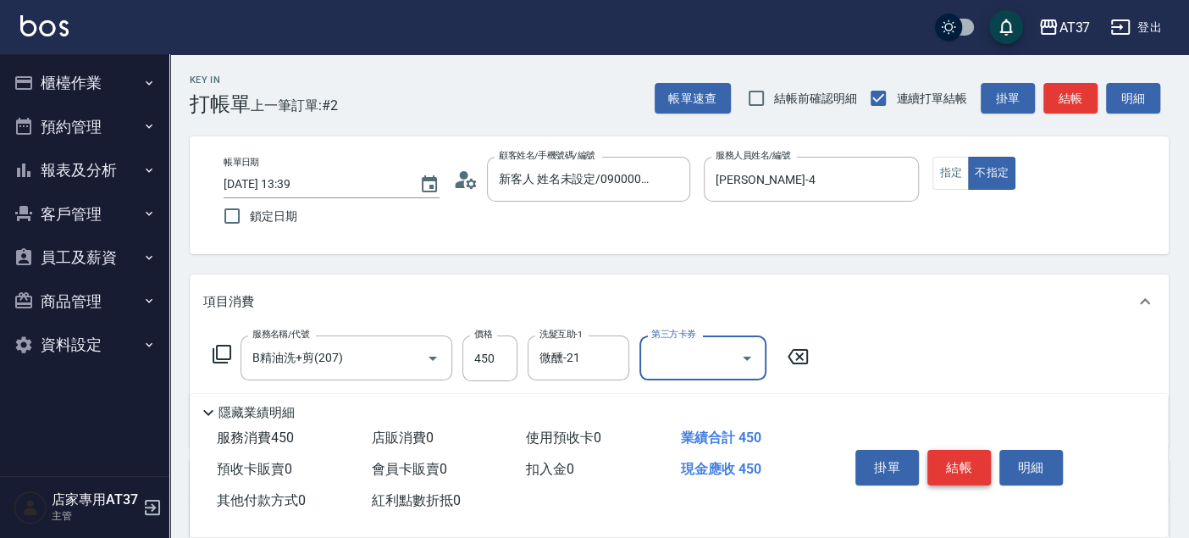
click at [934, 450] on button "結帳" at bounding box center [959, 468] width 64 height 36
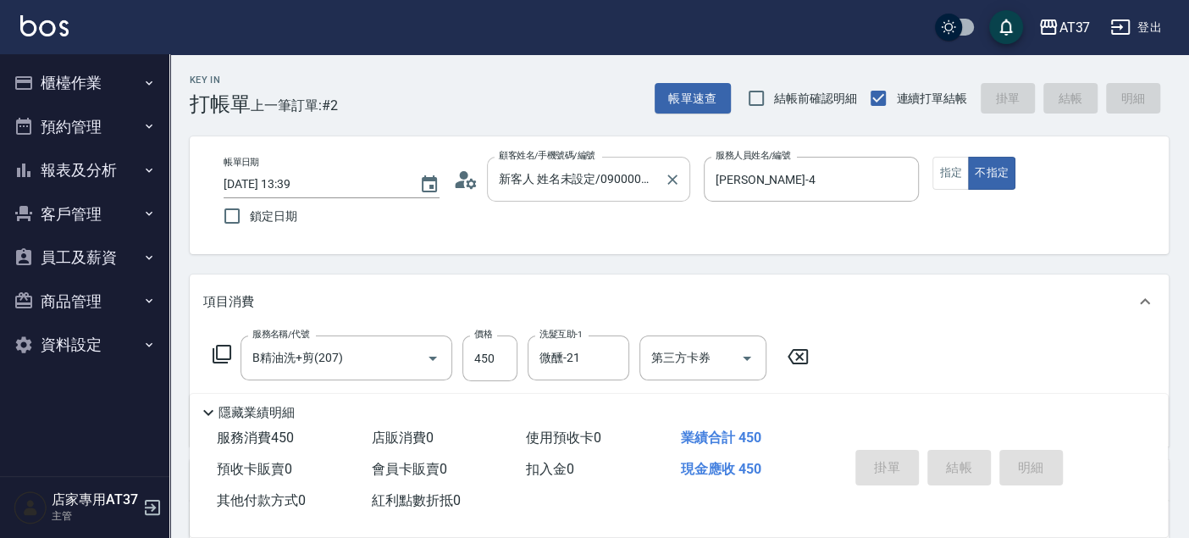
type input "[DATE] 14:08"
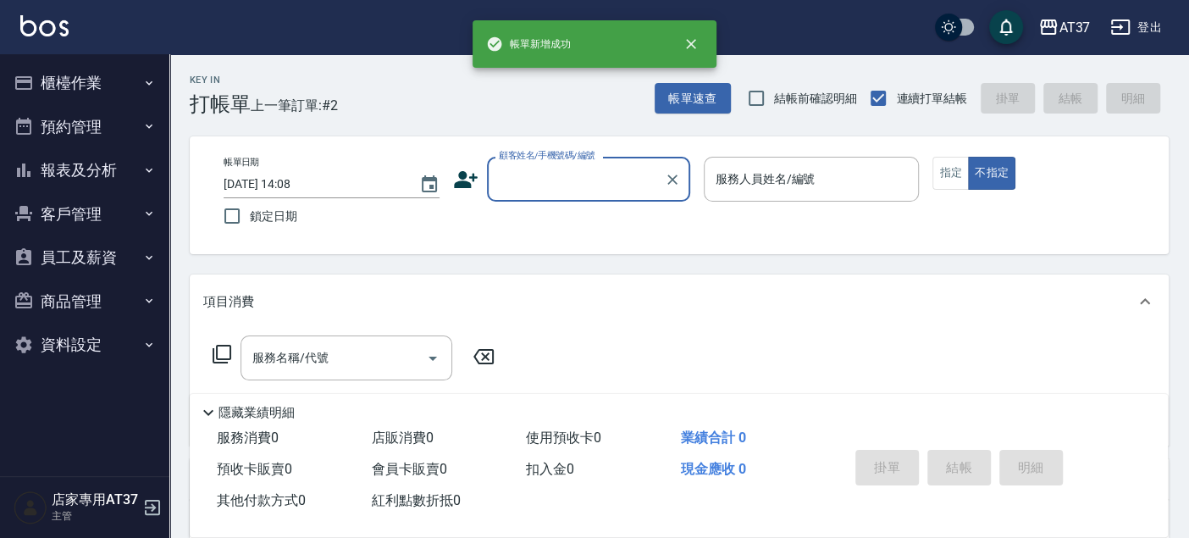
scroll to position [0, 0]
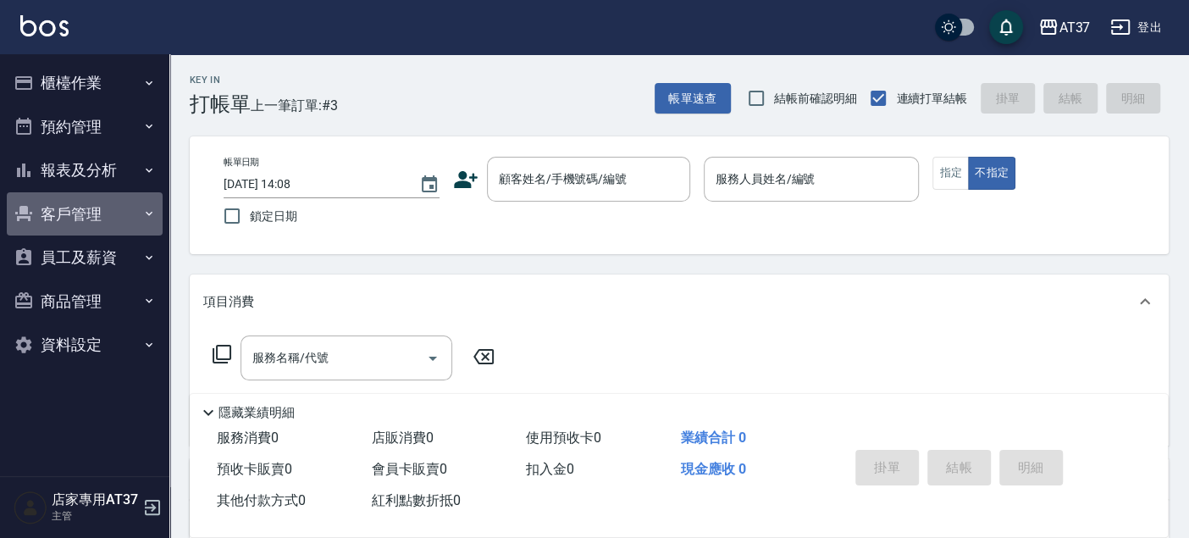
click at [115, 201] on button "客戶管理" at bounding box center [85, 214] width 156 height 44
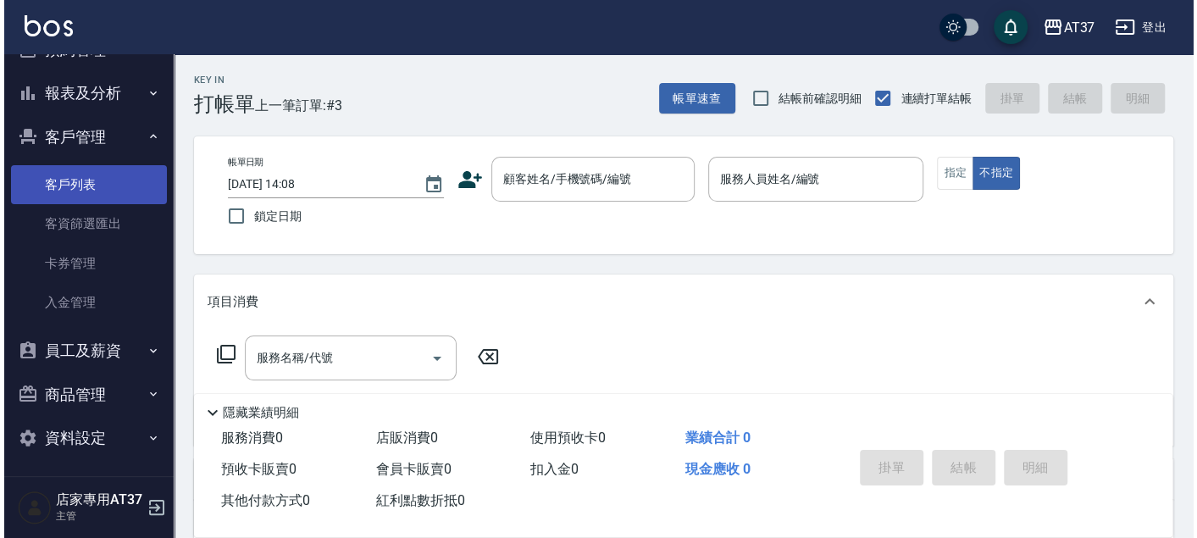
scroll to position [80, 0]
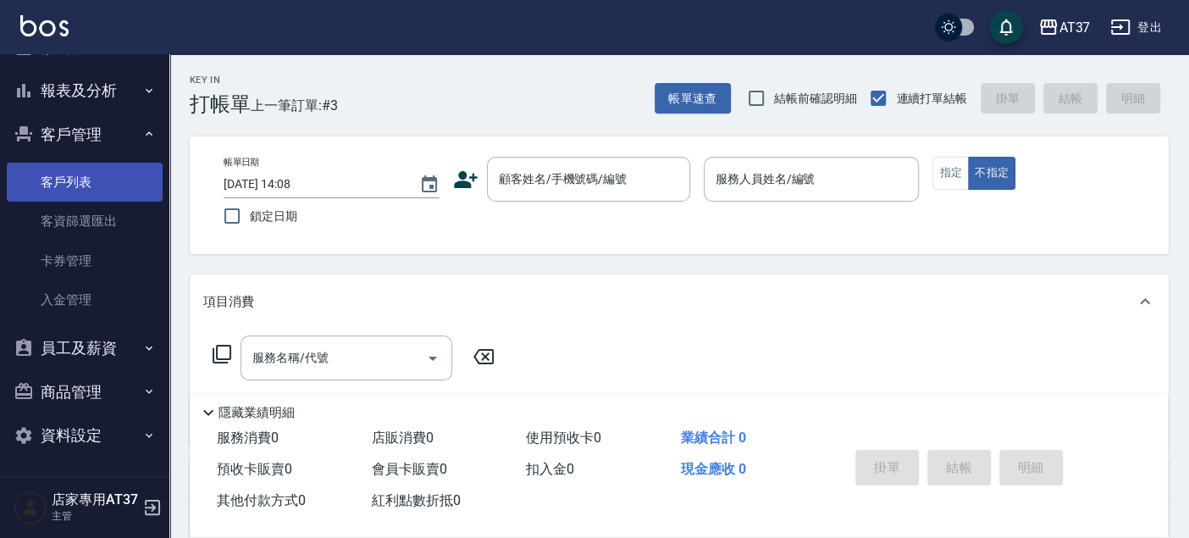
drag, startPoint x: 94, startPoint y: 181, endPoint x: 81, endPoint y: 181, distance: 12.7
click at [94, 181] on link "客戶列表" at bounding box center [85, 182] width 156 height 39
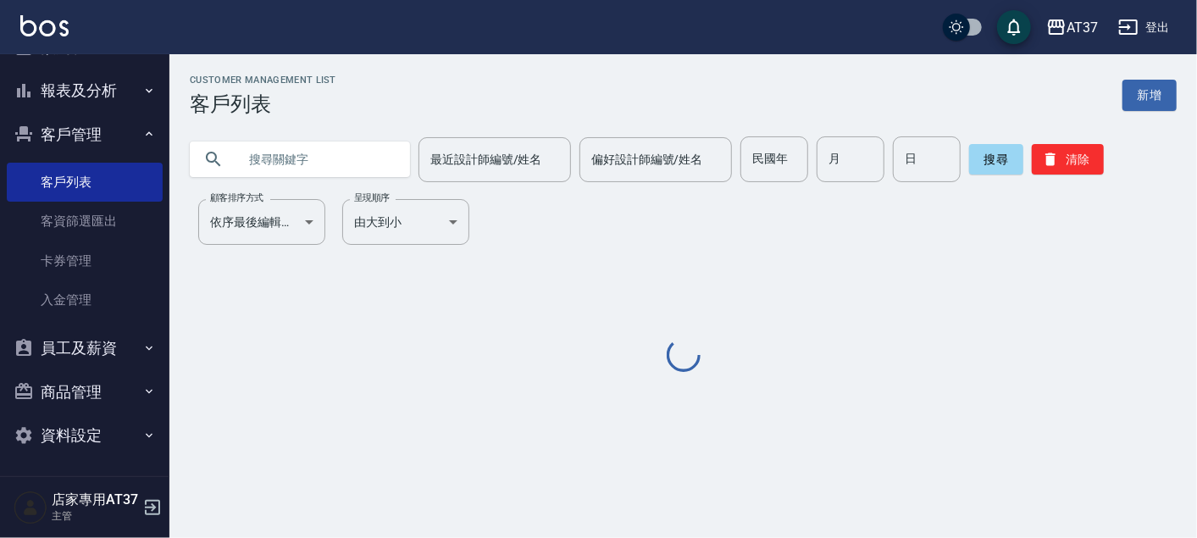
click at [322, 159] on input "text" at bounding box center [316, 159] width 159 height 46
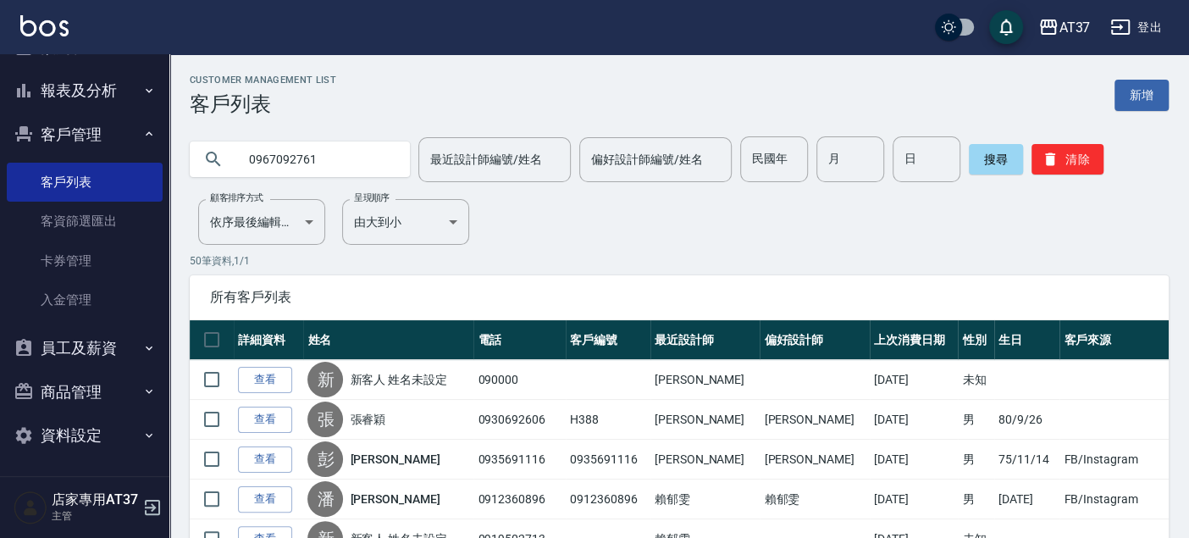
type input "0967092761"
